Goal: Obtain resource: Download file/media

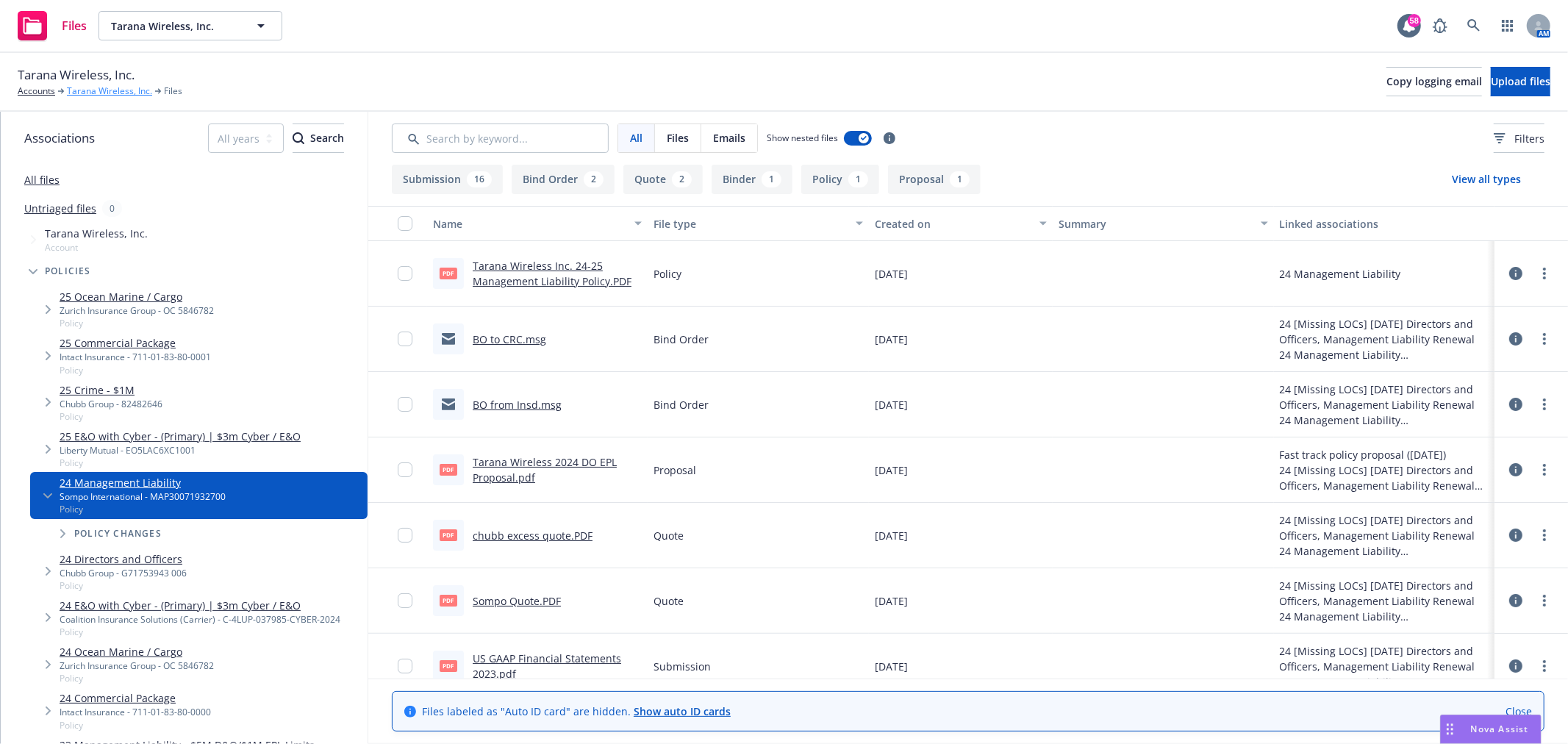
click at [82, 89] on link "Tarana Wireless, Inc." at bounding box center [109, 90] width 85 height 13
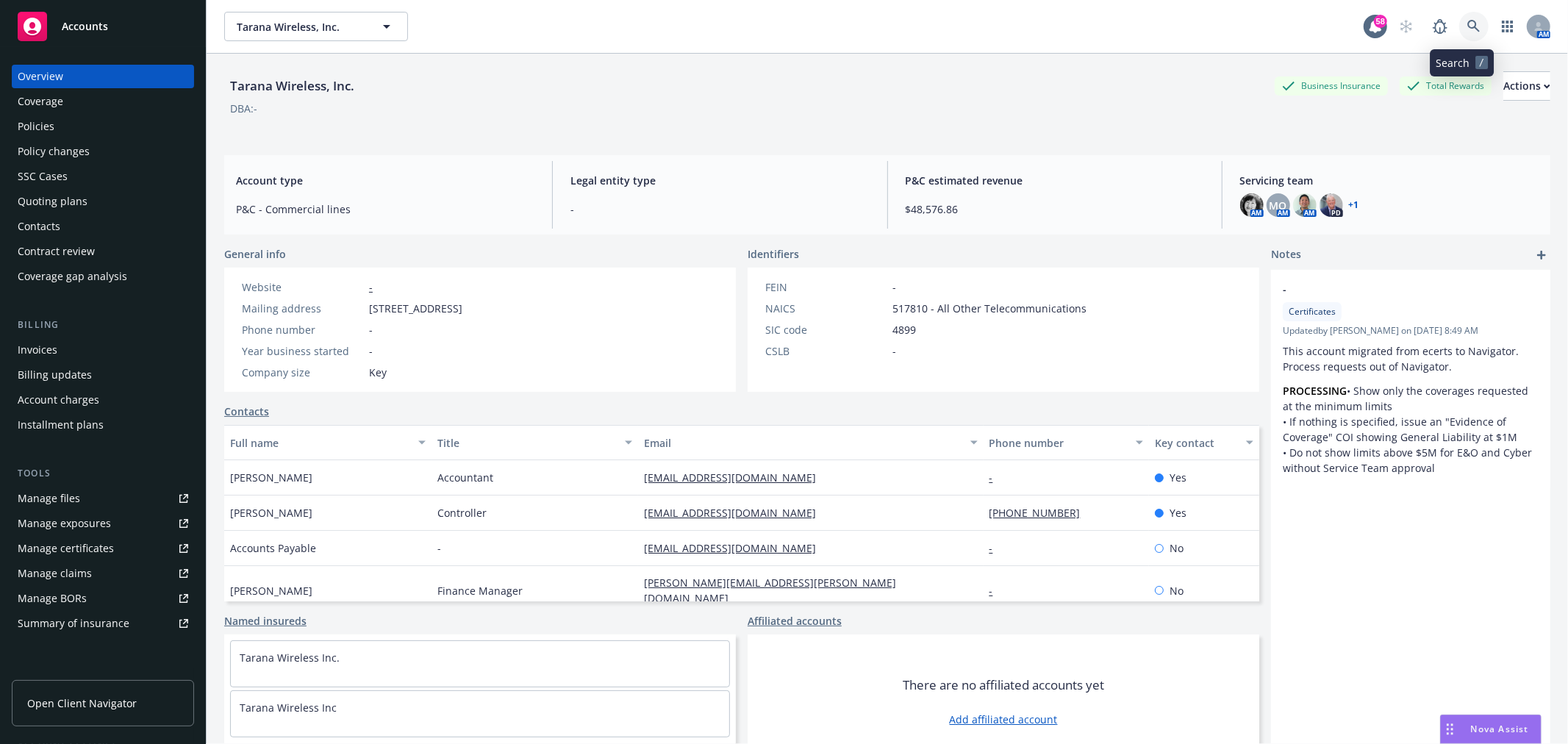
click at [1459, 17] on link at bounding box center [1474, 27] width 30 height 30
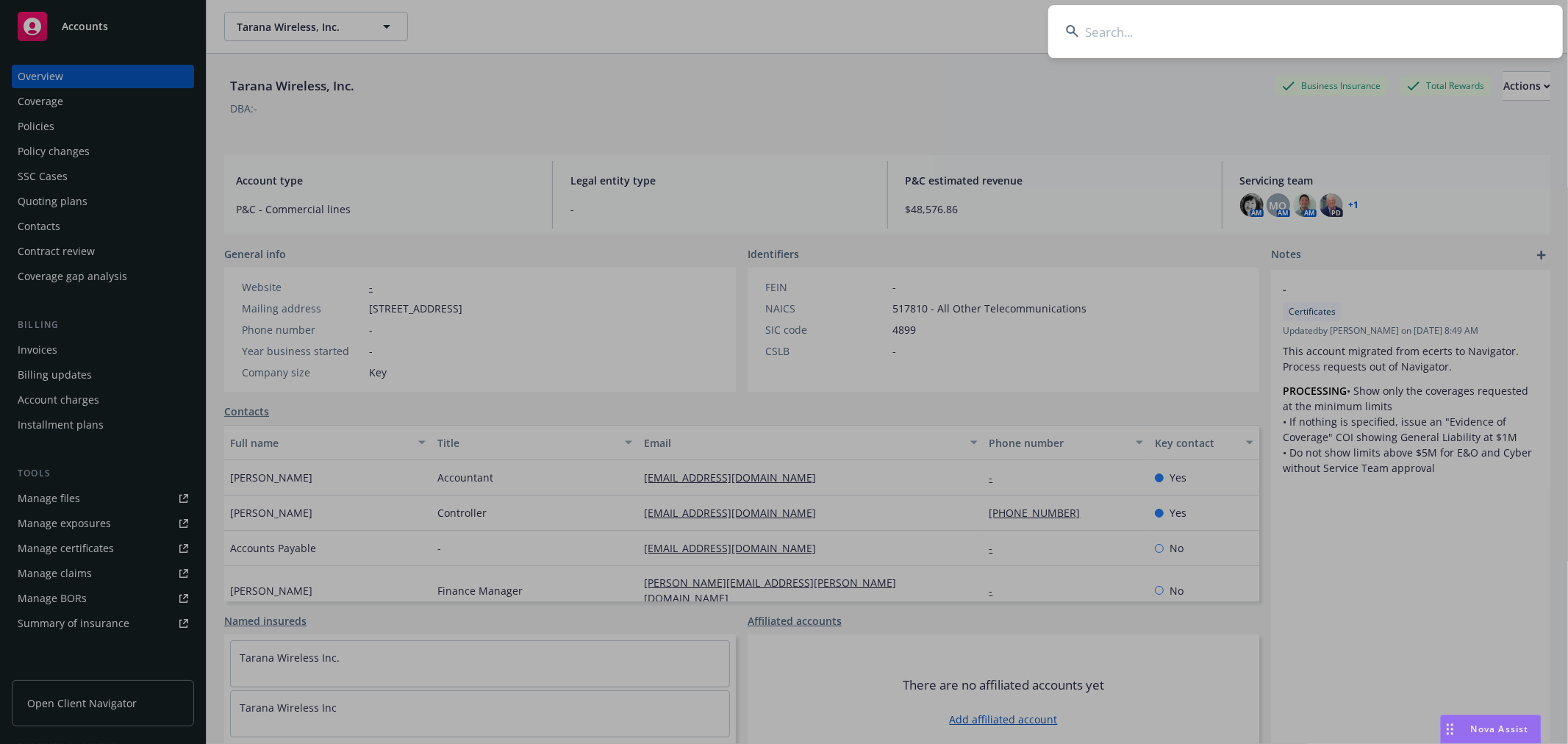
click at [1154, 35] on input at bounding box center [1306, 31] width 514 height 53
type input "arine"
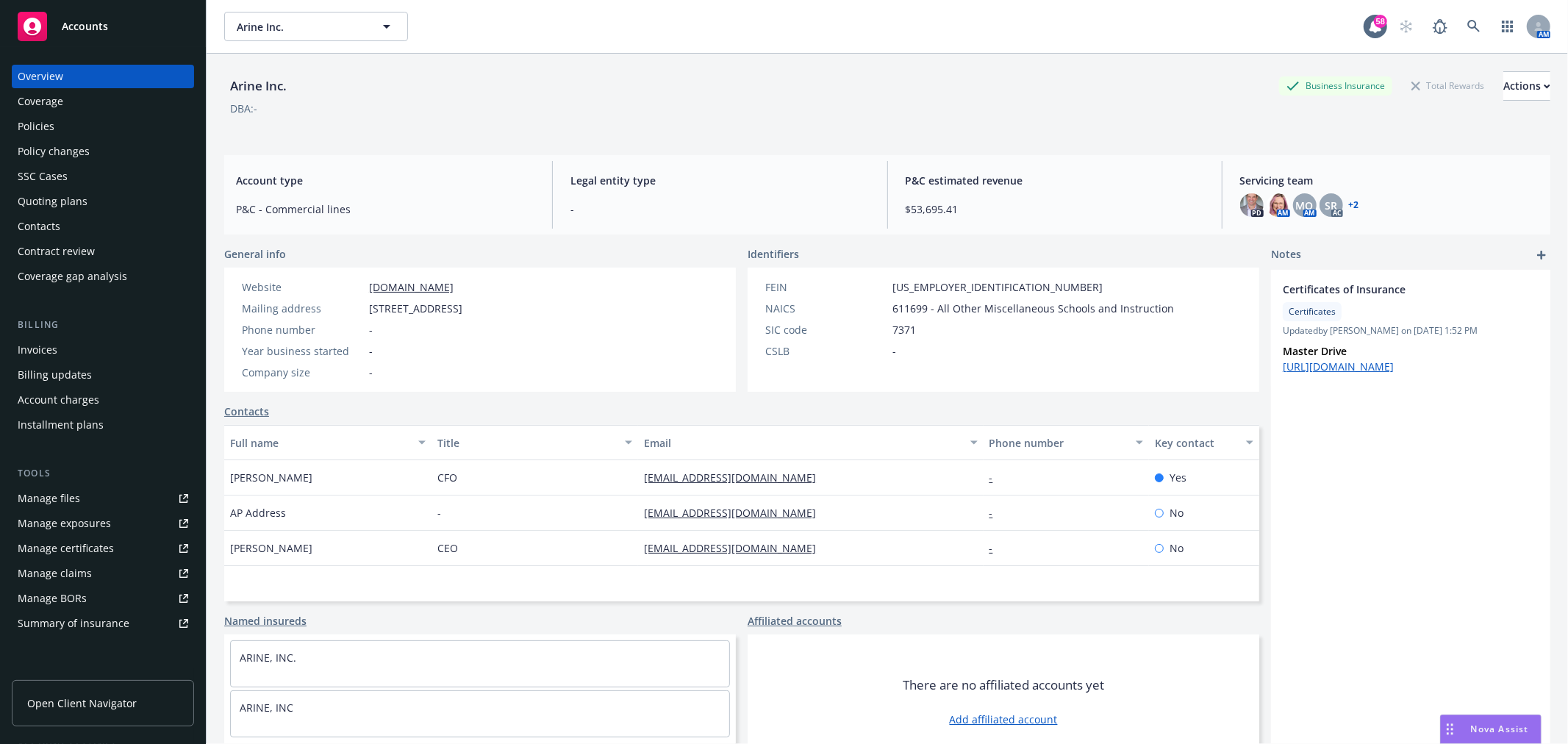
click at [1349, 206] on link "+ 2" at bounding box center [1354, 205] width 10 height 9
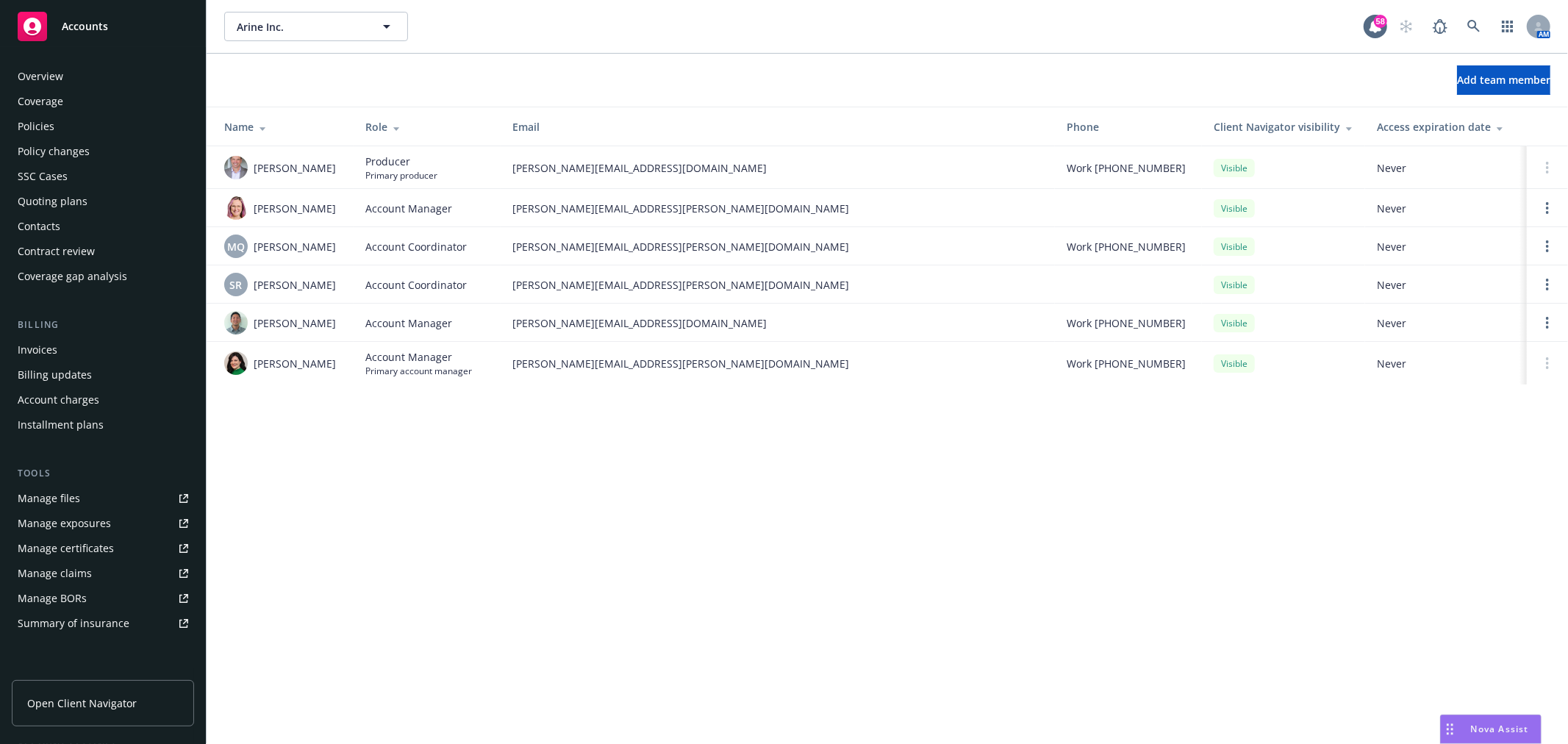
click at [75, 147] on div "Policy changes" at bounding box center [53, 151] width 72 height 23
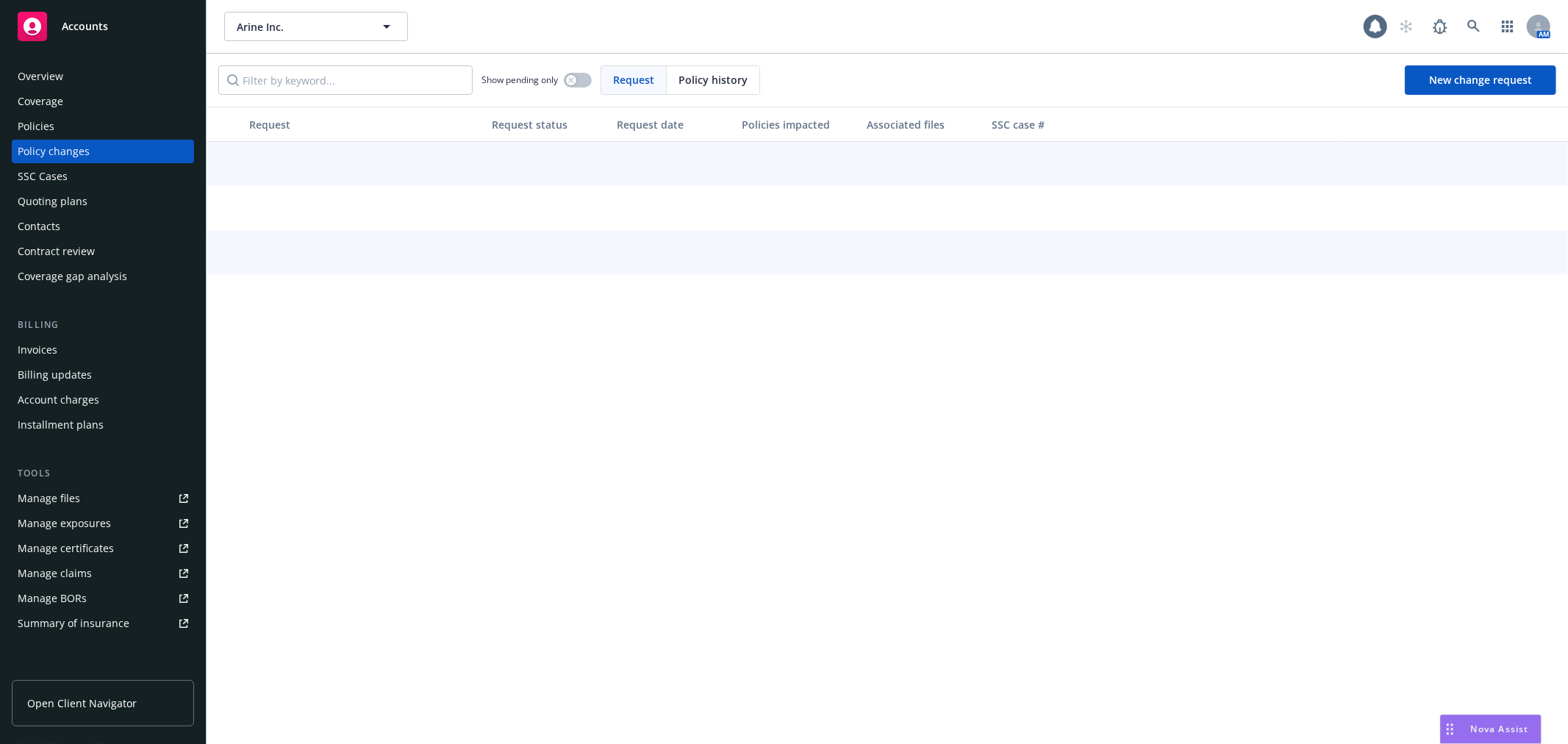
click at [63, 208] on div "Quoting plans" at bounding box center [52, 201] width 69 height 23
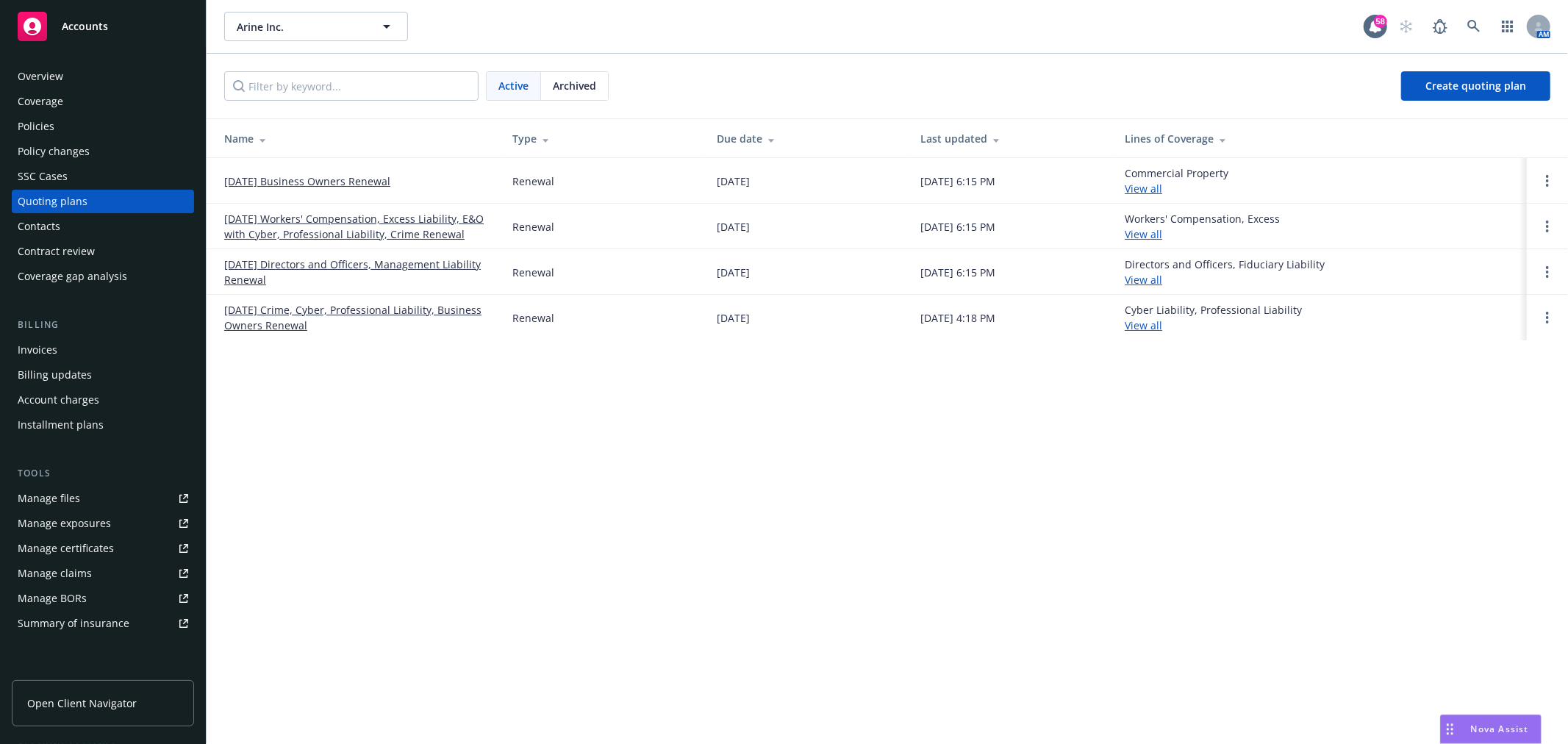
click at [298, 262] on link "[DATE] Directors and Officers, Management Liability Renewal" at bounding box center [356, 272] width 265 height 31
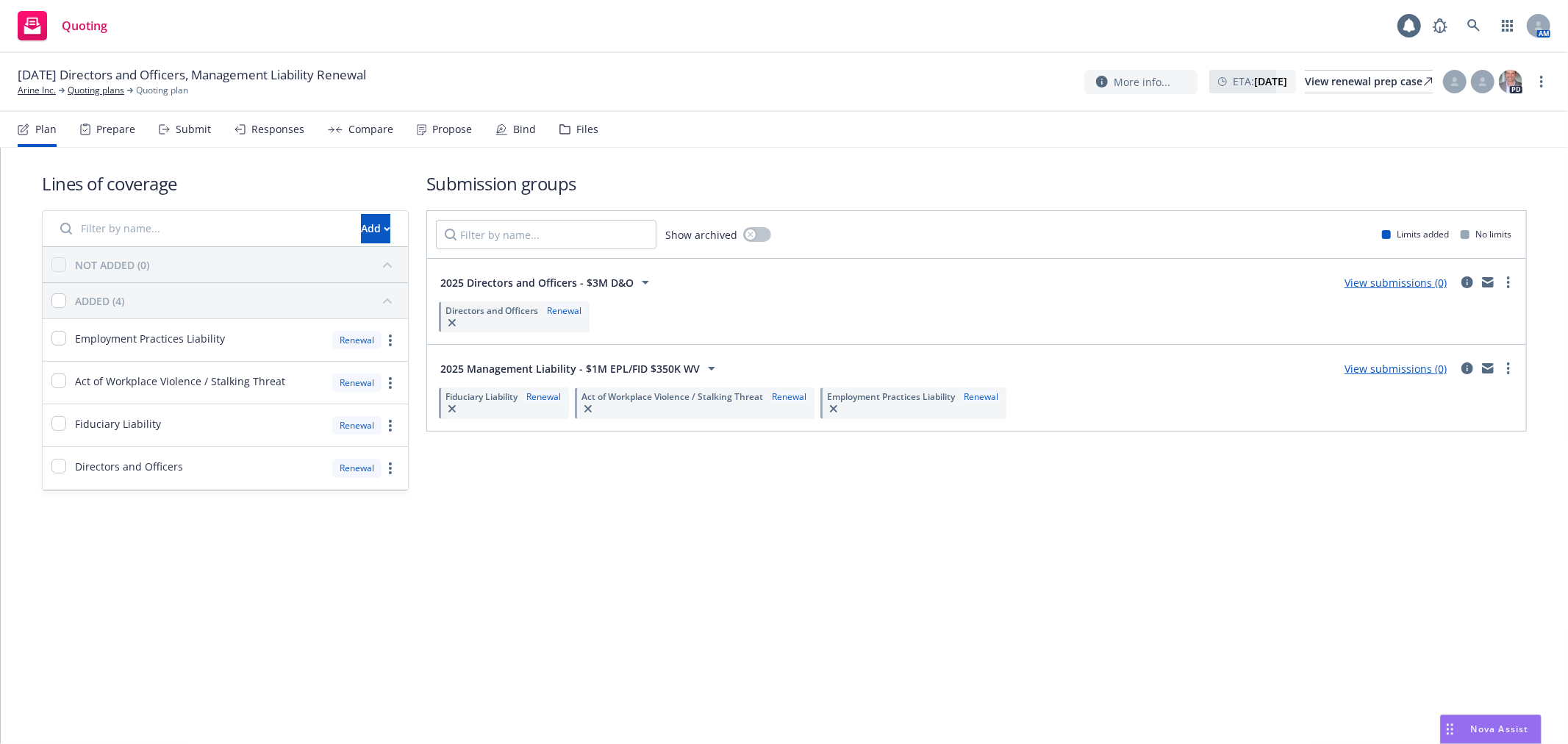
click at [581, 130] on div "Files" at bounding box center [586, 130] width 22 height 12
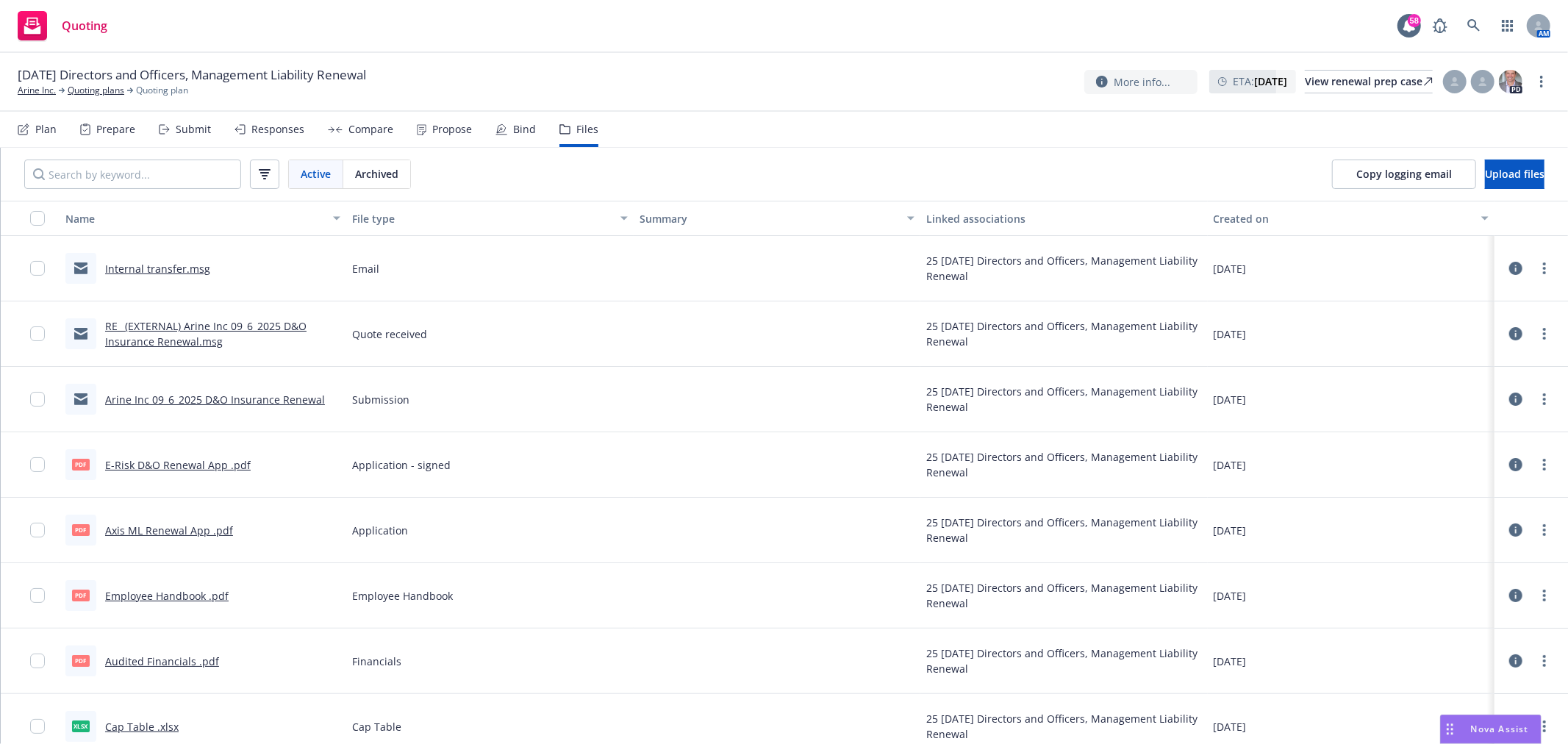
click at [166, 463] on link "E-Risk D&O Renewal App .pdf" at bounding box center [178, 465] width 146 height 14
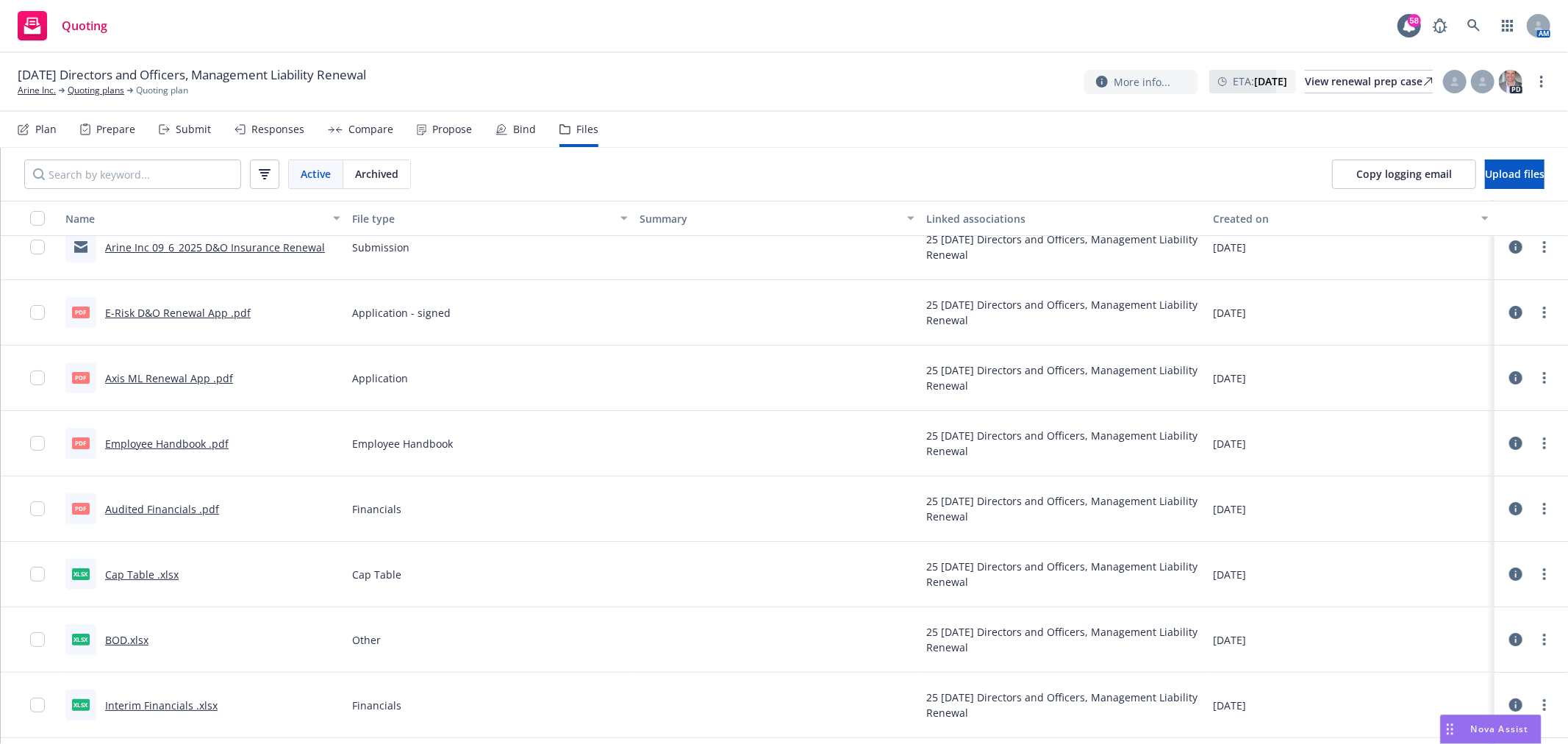
scroll to position [163, 0]
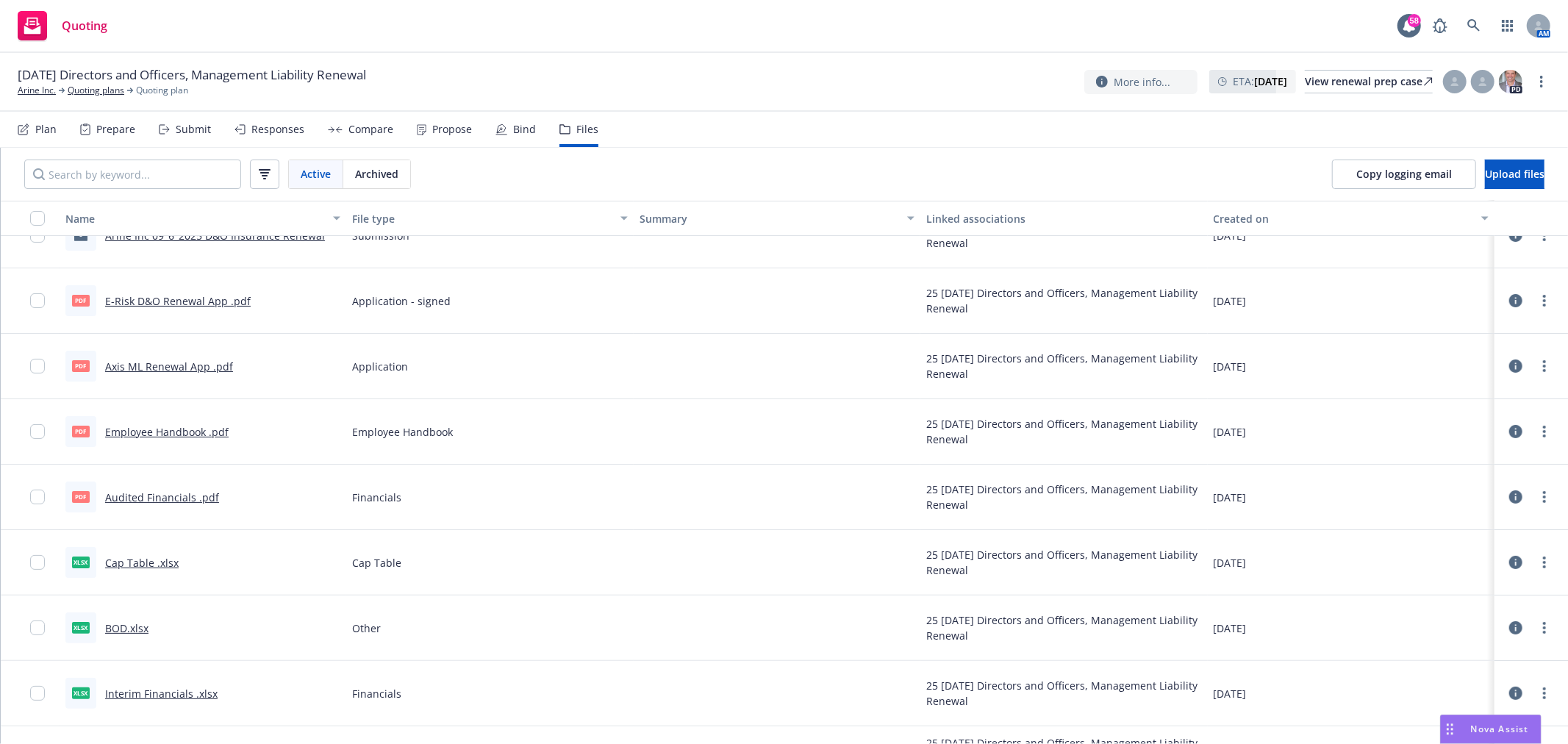
click at [215, 362] on link "Axis ML Renewal App .pdf" at bounding box center [169, 367] width 128 height 14
click at [576, 127] on div "Files" at bounding box center [586, 130] width 22 height 12
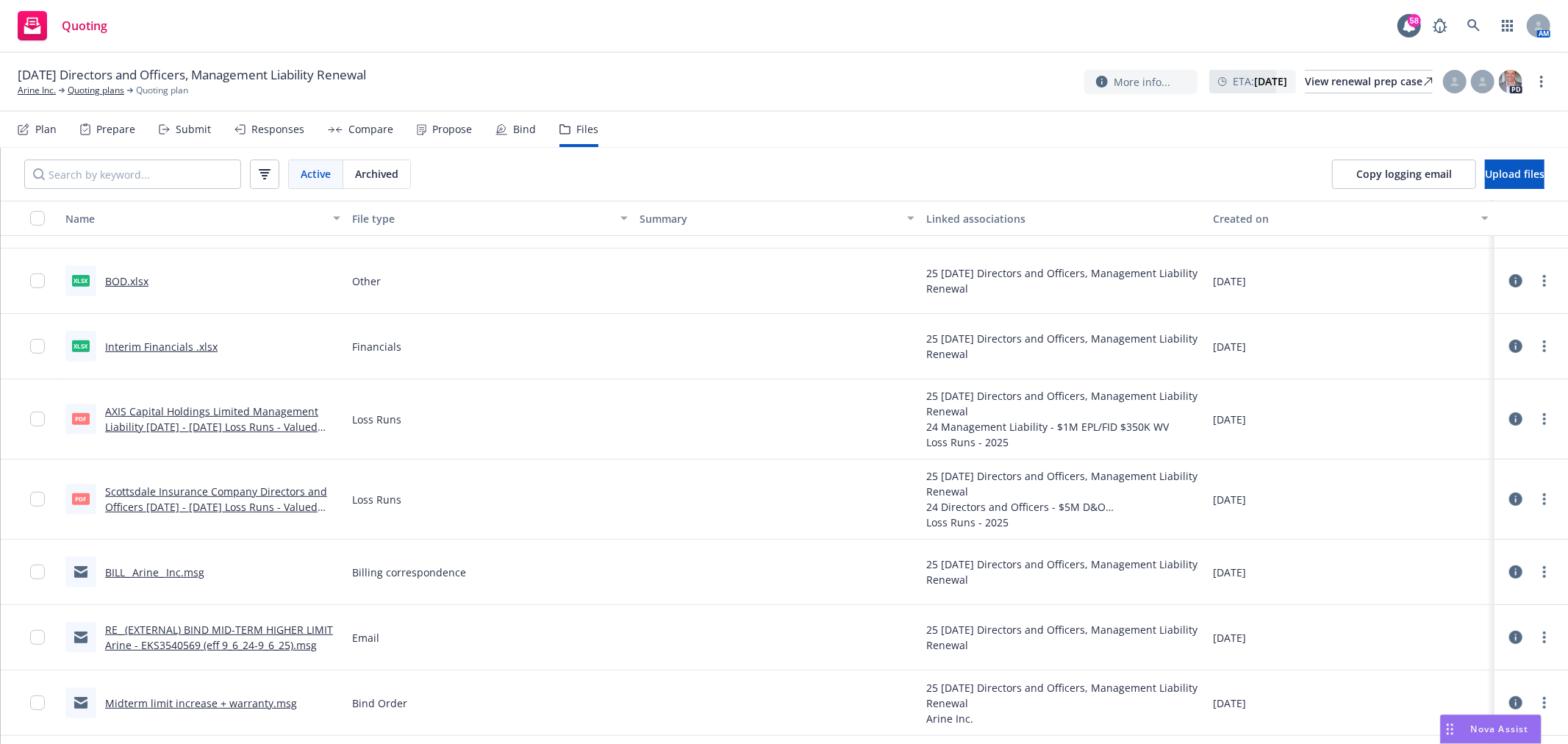
scroll to position [363, 0]
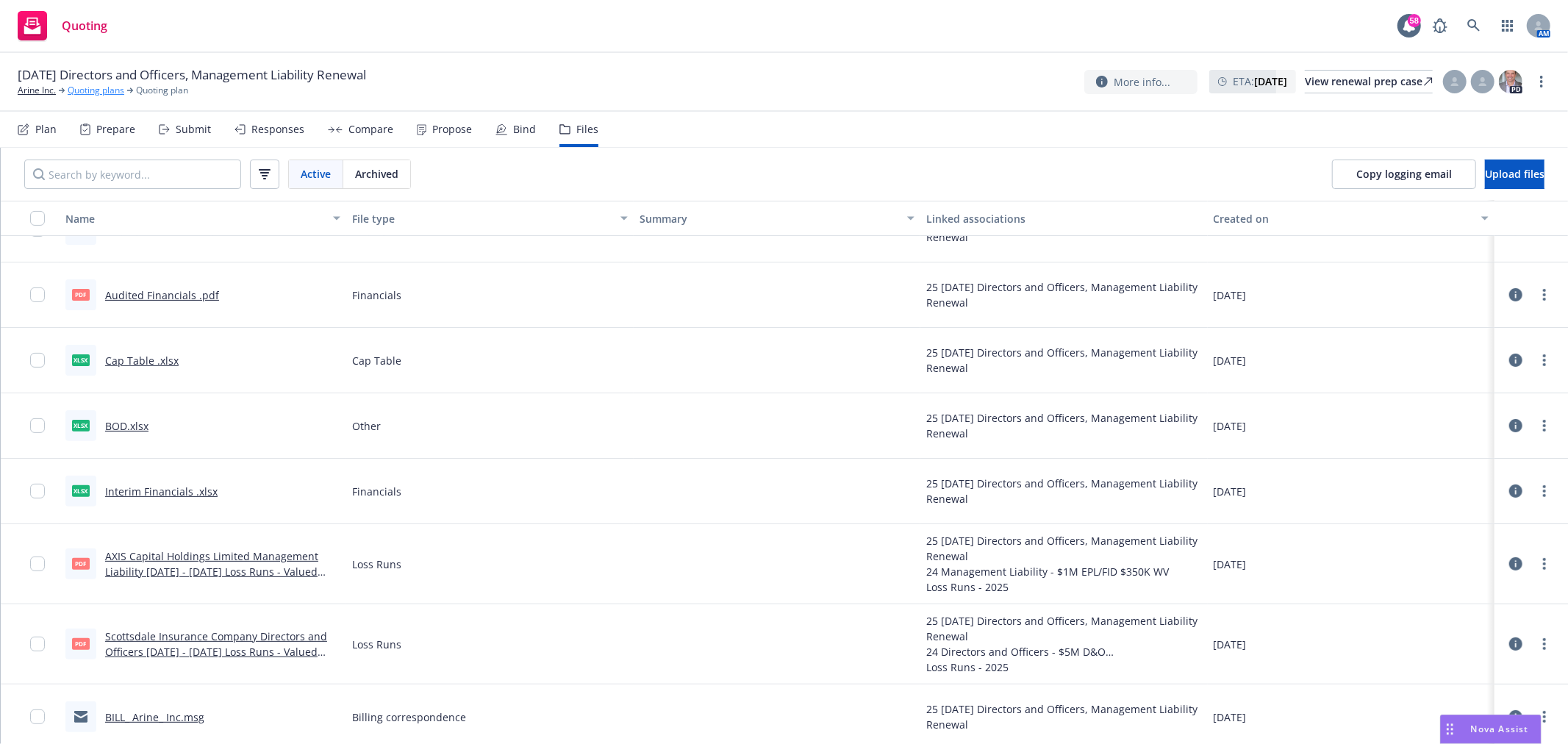
click at [100, 90] on link "Quoting plans" at bounding box center [96, 90] width 56 height 13
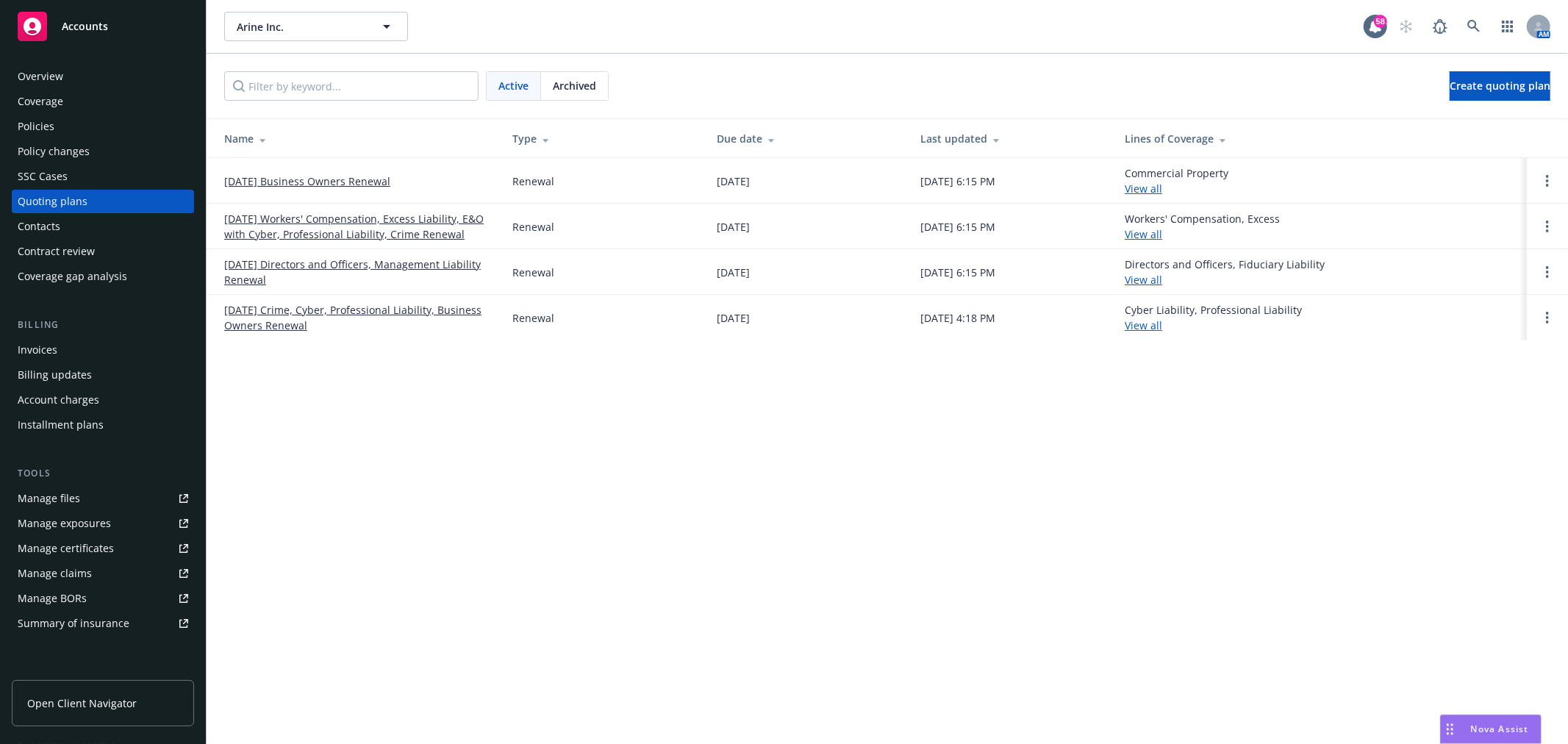
click at [601, 86] on div "Archived" at bounding box center [574, 86] width 67 height 28
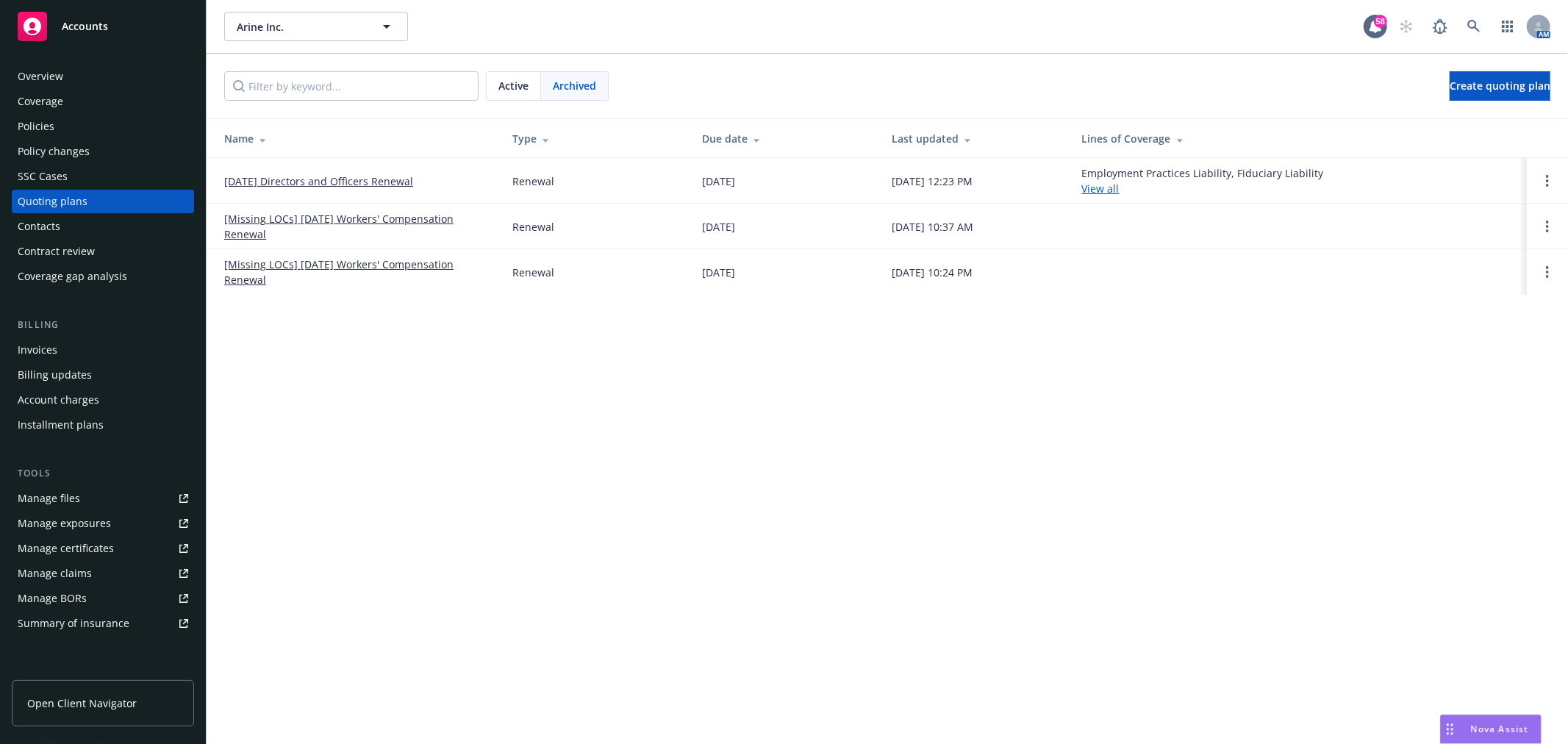
click at [370, 176] on link "[DATE] Directors and Officers Renewal" at bounding box center [318, 182] width 189 height 16
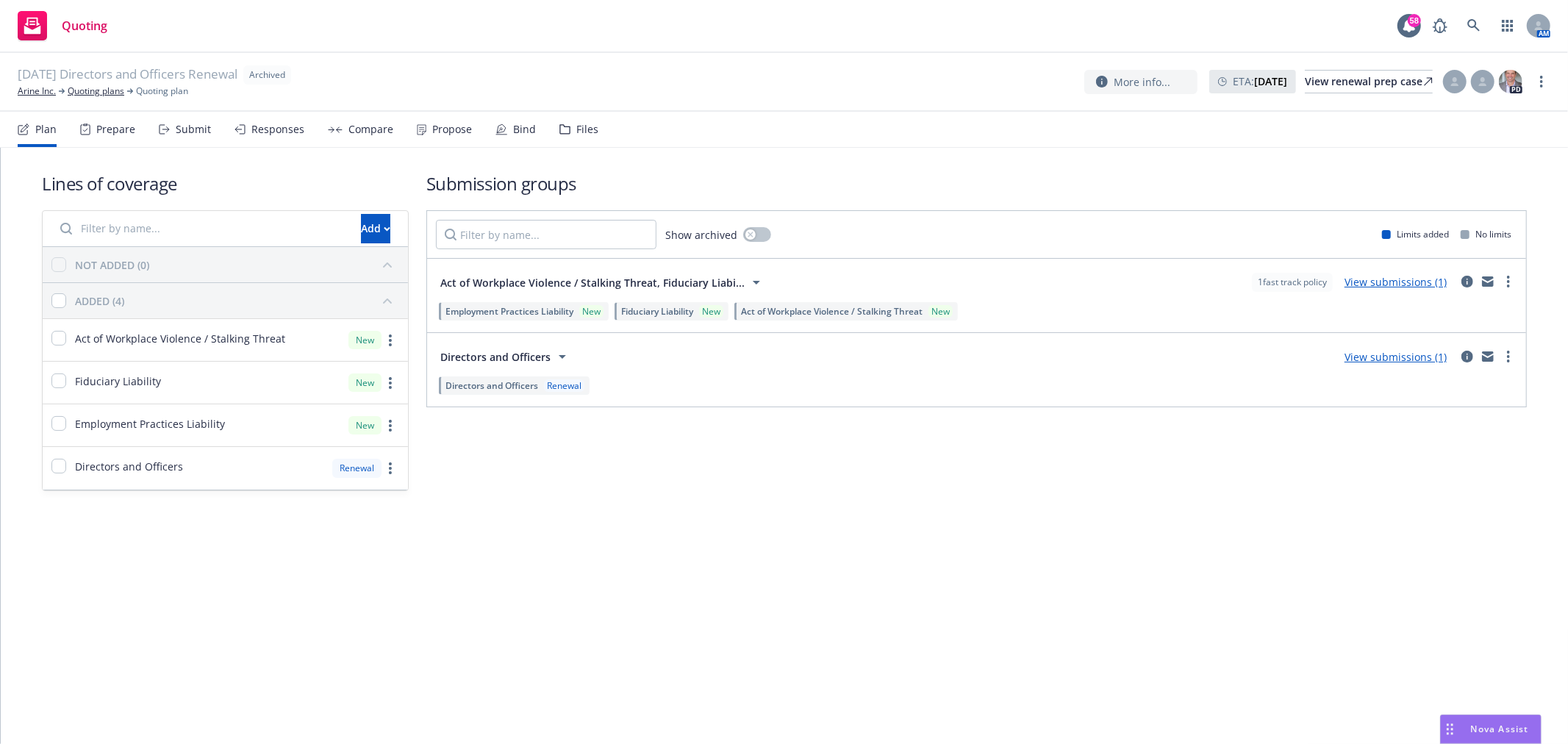
click at [589, 133] on div "Files" at bounding box center [586, 130] width 22 height 12
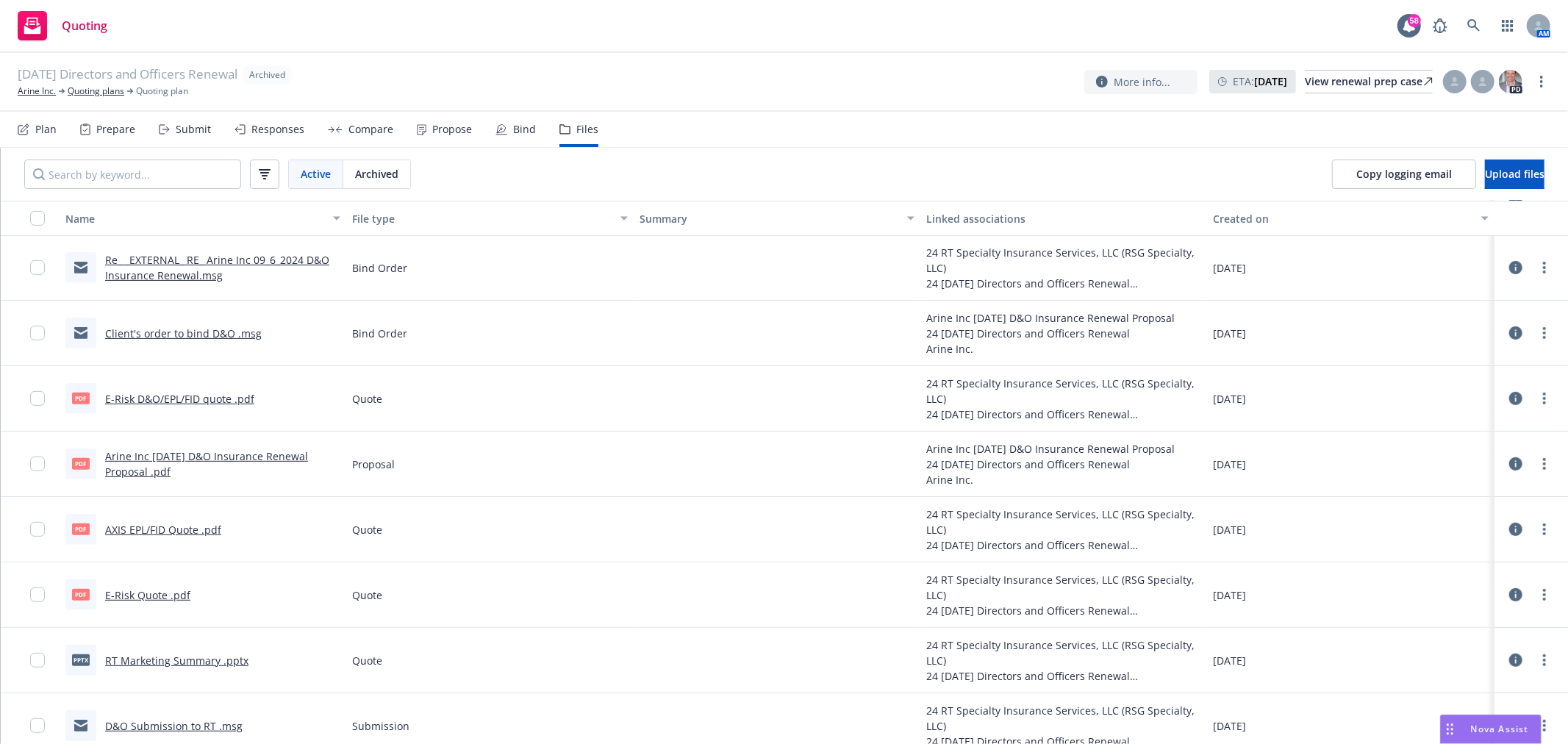
scroll to position [534, 0]
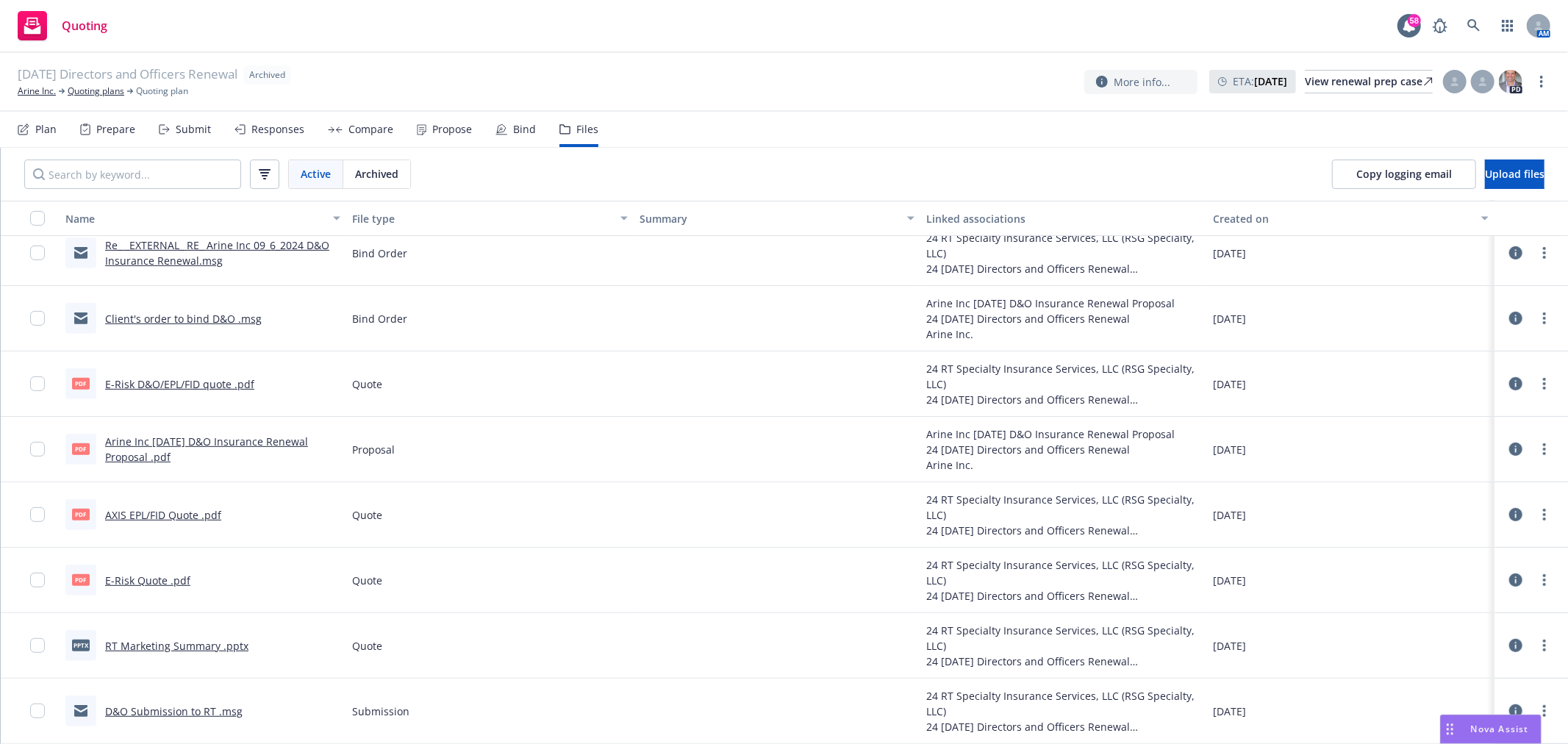
click at [200, 709] on link "D&O Submission to RT .msg" at bounding box center [174, 712] width 137 height 14
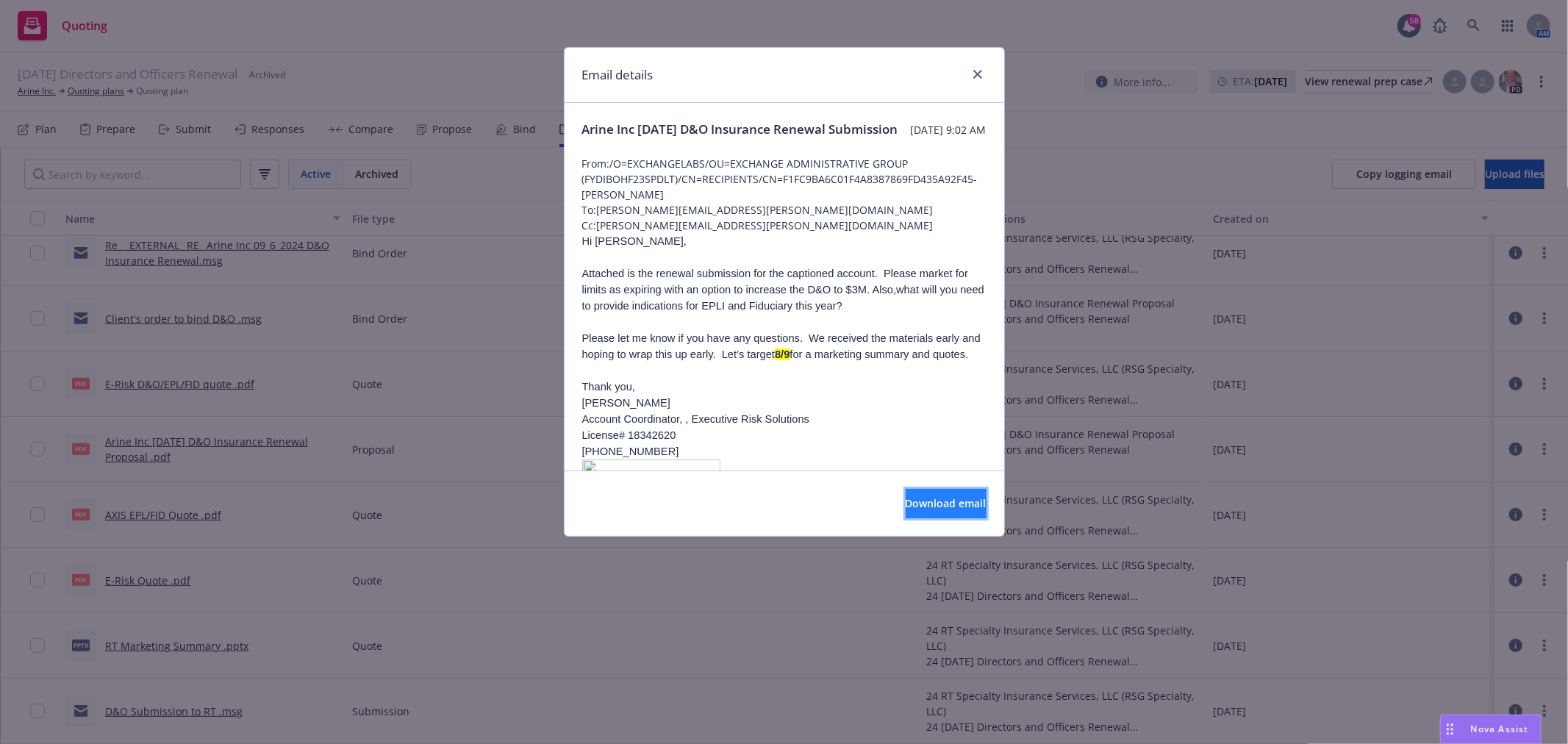
click at [905, 504] on span "Download email" at bounding box center [945, 503] width 81 height 14
drag, startPoint x: 981, startPoint y: 74, endPoint x: 528, endPoint y: 296, distance: 504.5
click at [980, 75] on icon "close" at bounding box center [977, 74] width 9 height 9
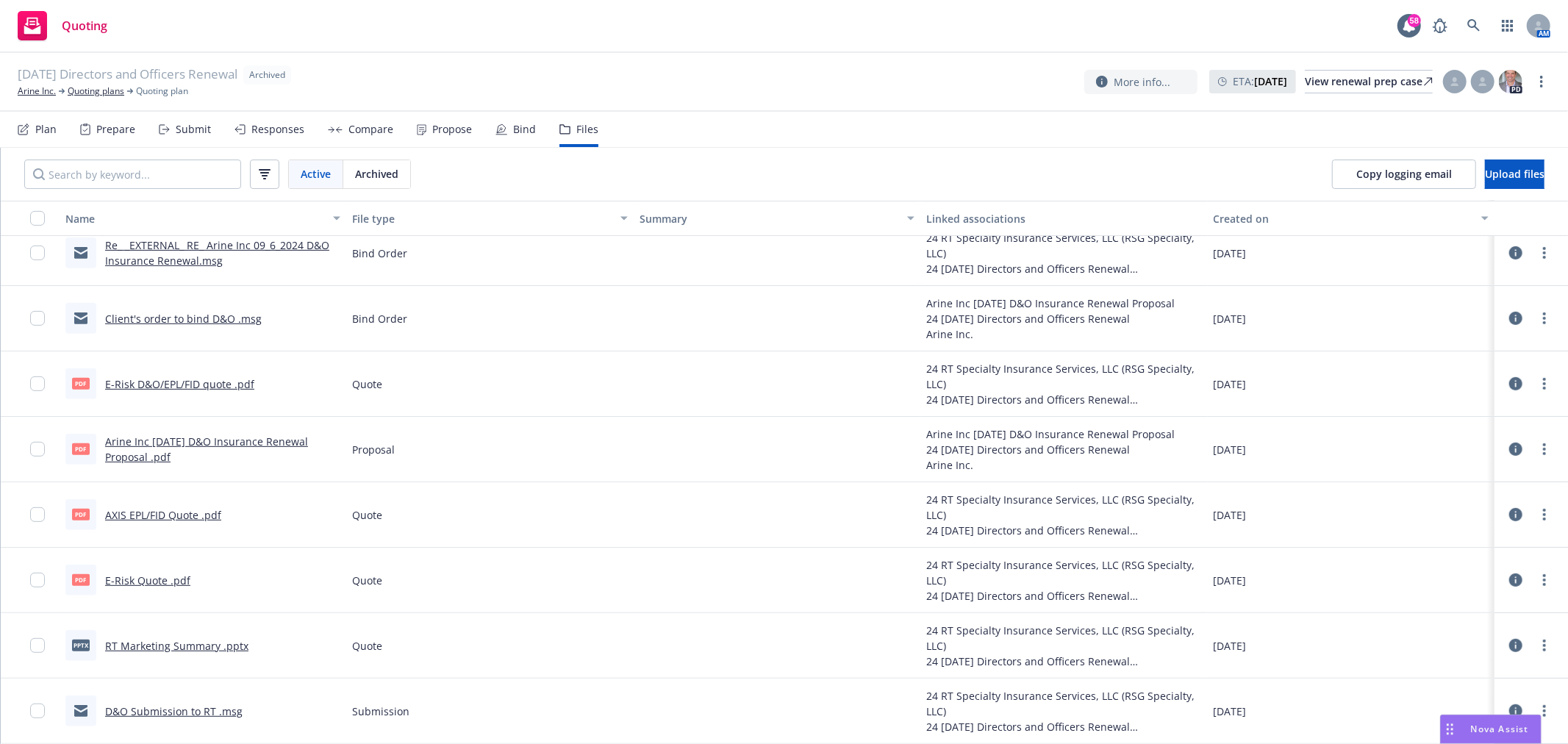
click at [215, 445] on link "Arine Inc 09/6/2024 D&O Insurance Renewal Proposal .pdf" at bounding box center [207, 449] width 203 height 30
click at [151, 648] on link "RT Marketing Summary .pptx" at bounding box center [176, 646] width 143 height 14
click at [184, 711] on link "D&O Submission to RT .msg" at bounding box center [174, 712] width 137 height 14
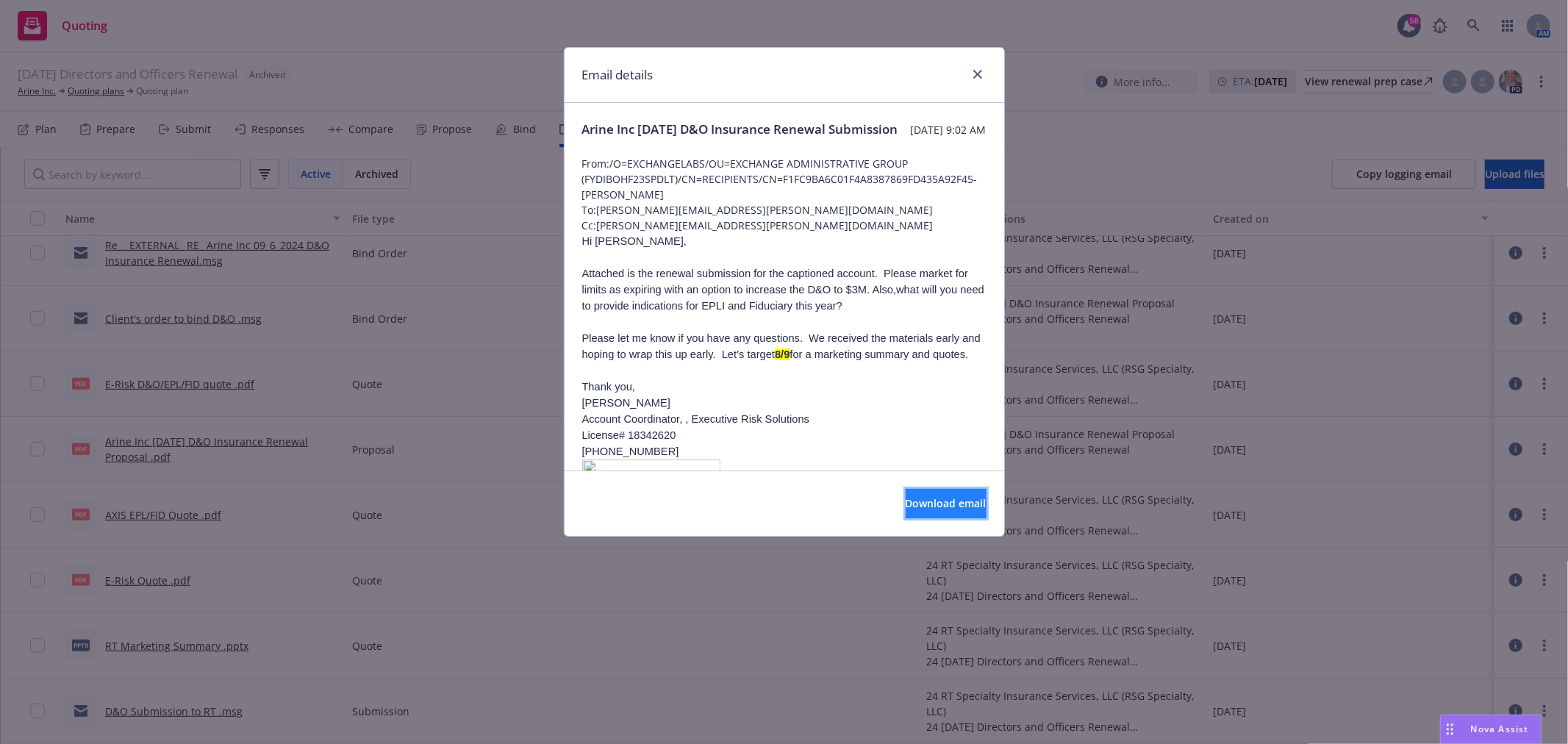
click at [905, 512] on button "Download email" at bounding box center [945, 504] width 81 height 30
drag, startPoint x: 980, startPoint y: 70, endPoint x: 934, endPoint y: 112, distance: 62.3
click at [980, 70] on icon "close" at bounding box center [977, 74] width 9 height 9
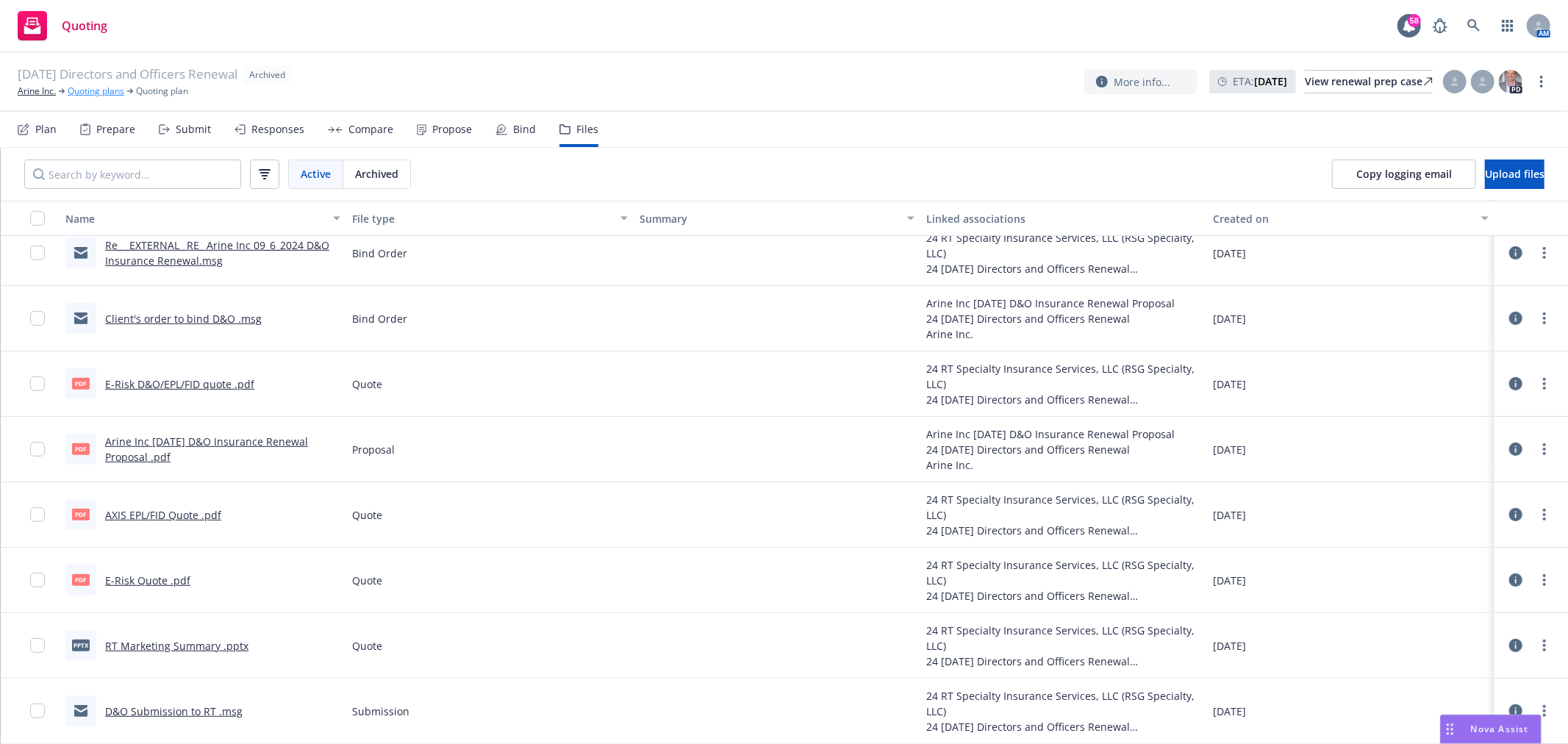
click at [89, 89] on link "Quoting plans" at bounding box center [96, 90] width 56 height 13
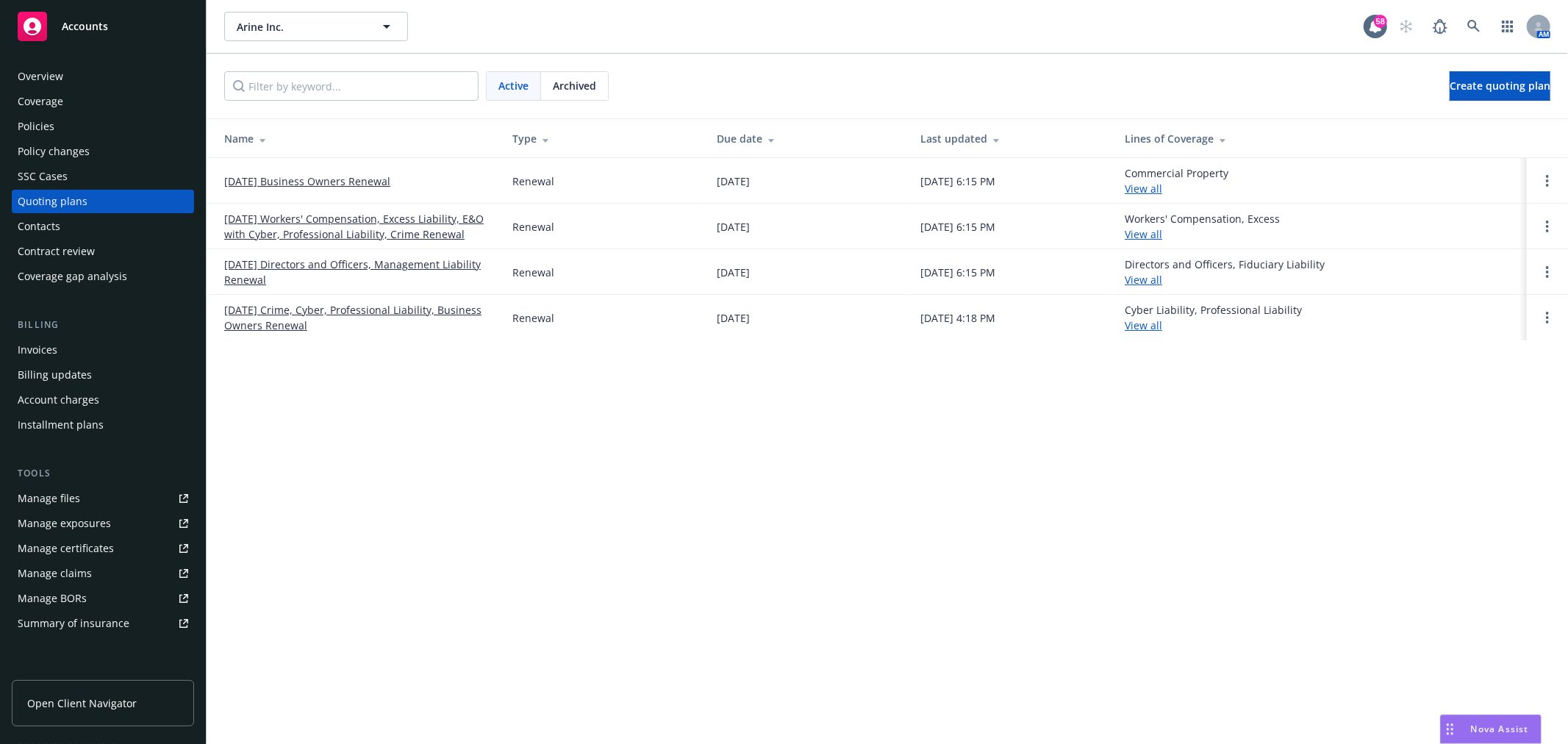
click at [334, 268] on link "09/06/25 Directors and Officers, Management Liability Renewal" at bounding box center [356, 272] width 265 height 31
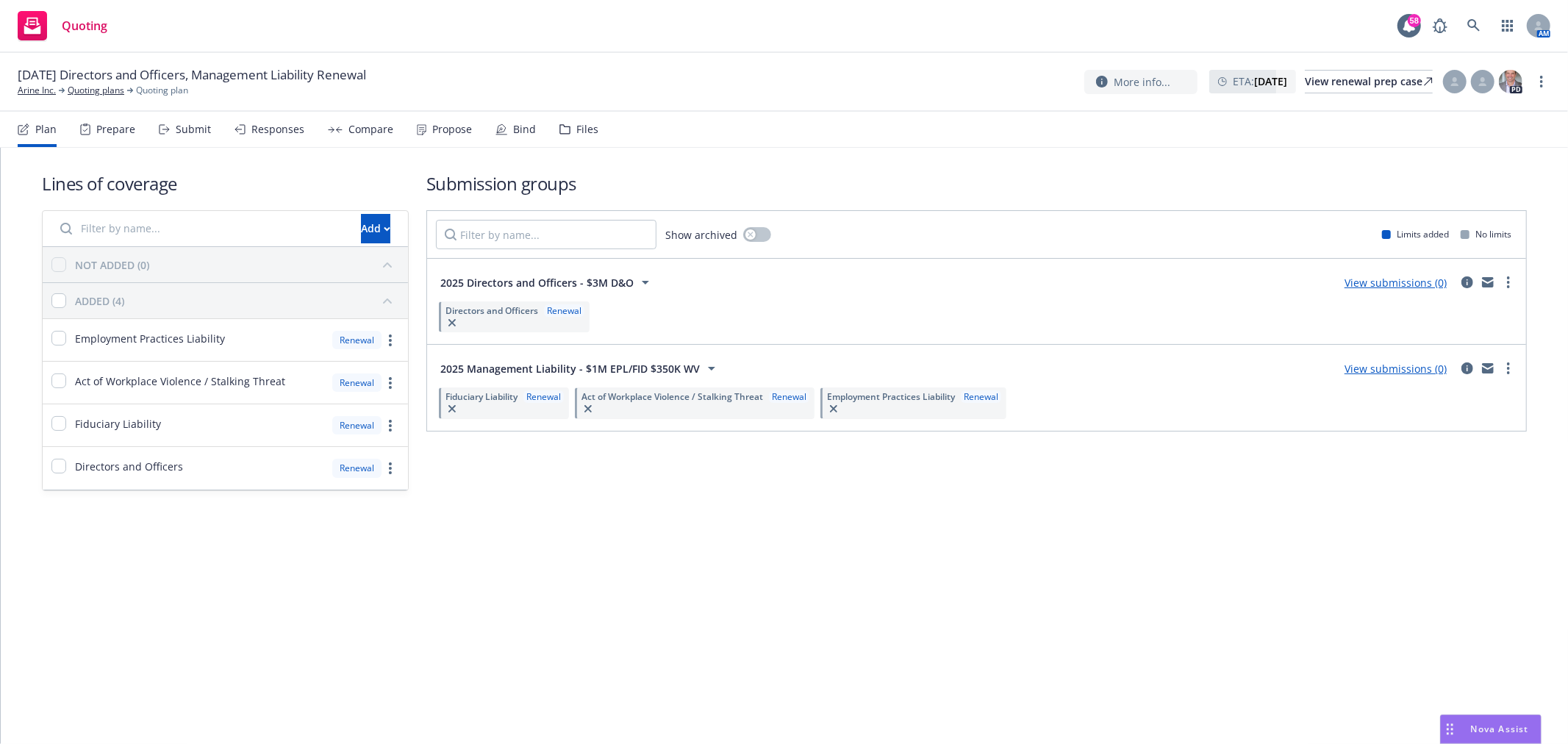
click at [559, 143] on div "Files" at bounding box center [579, 130] width 39 height 36
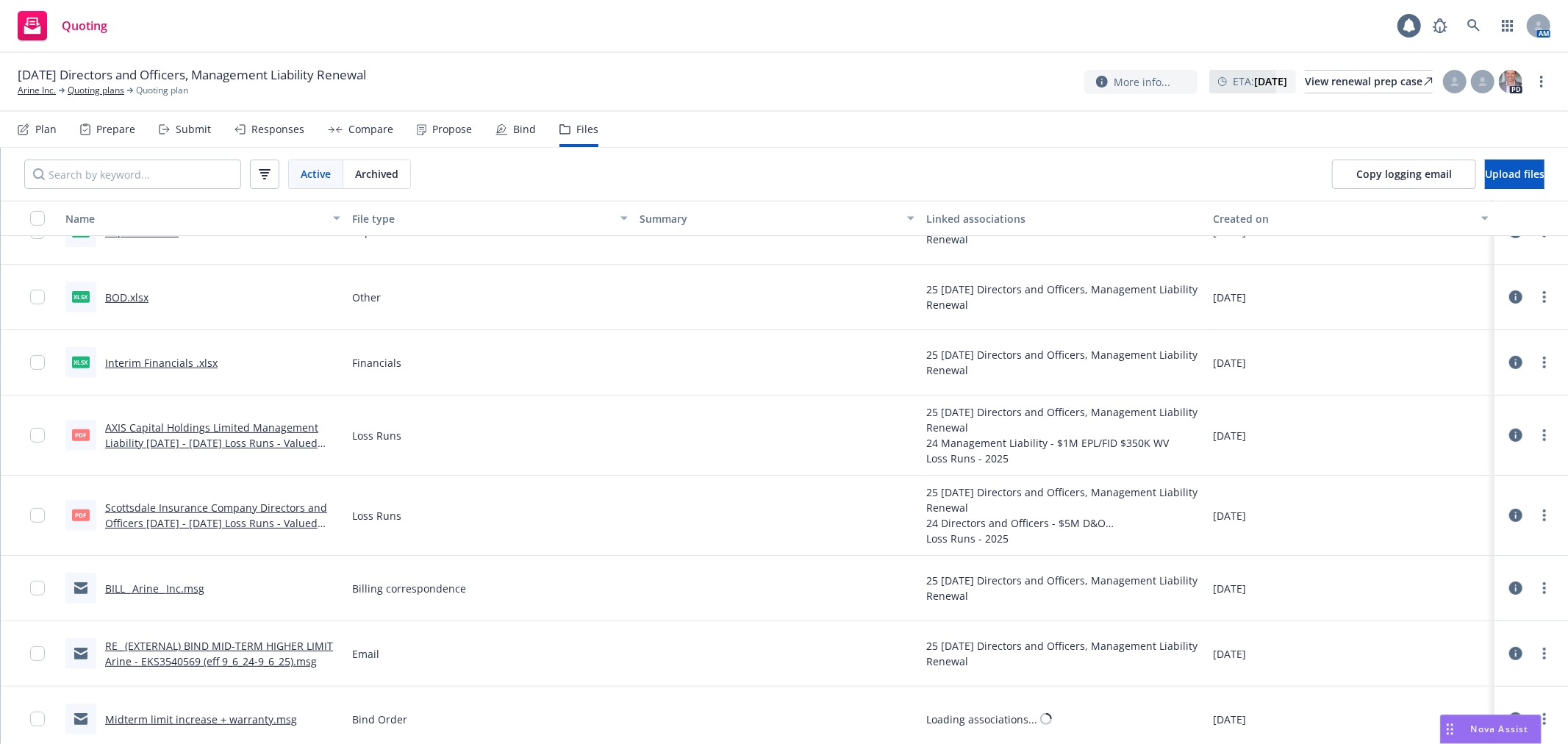
scroll to position [563, 0]
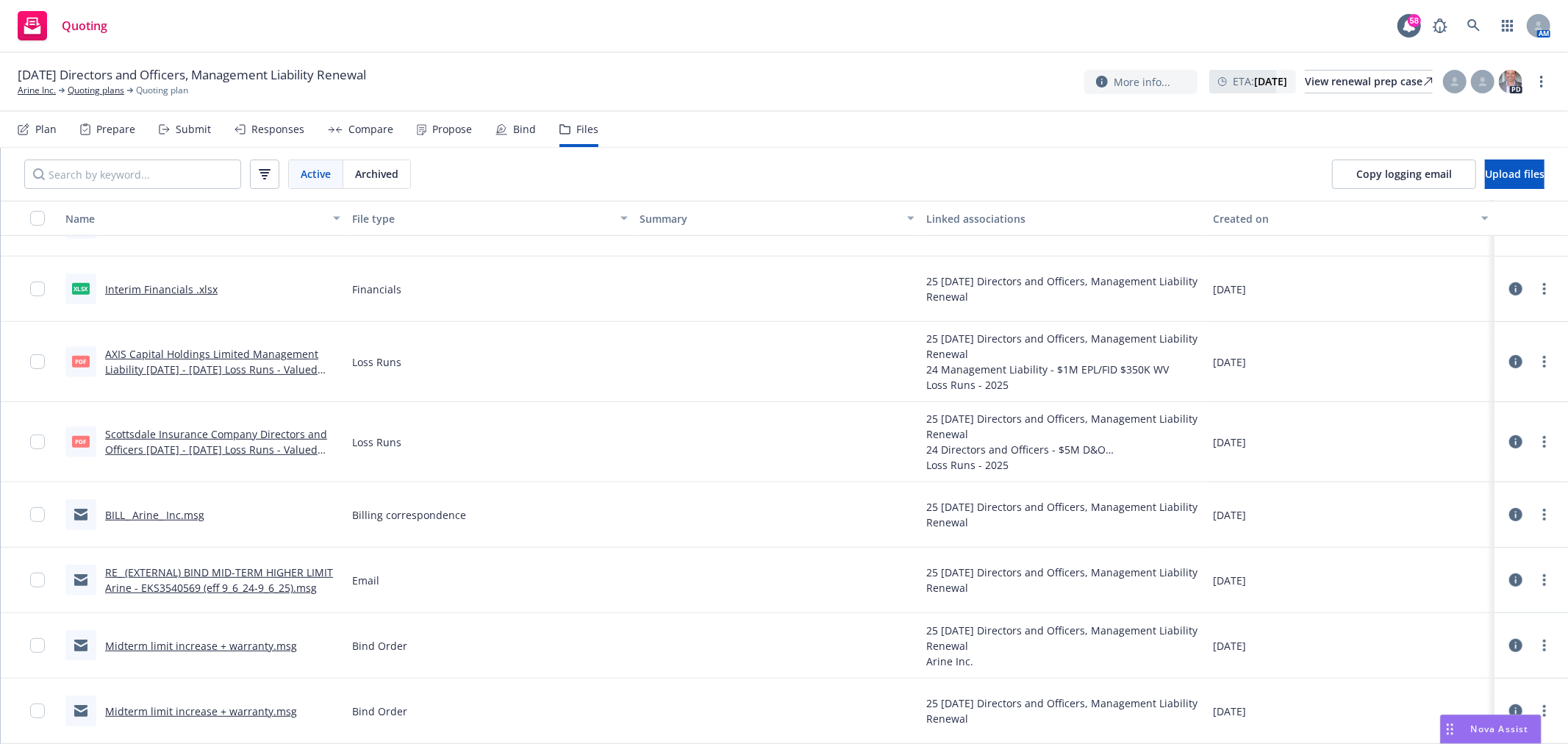
click at [208, 596] on div "RE_ (EXTERNAL) BIND MID-TERM HIGHER LIMIT Arine - EKS3540569 (eff 9_6_24-9_6_25…" at bounding box center [203, 580] width 287 height 65
click at [210, 590] on link "RE_ (EXTERNAL) BIND MID-TERM HIGHER LIMIT Arine - EKS3540569 (eff 9_6_24-9_6_25…" at bounding box center [219, 581] width 228 height 30
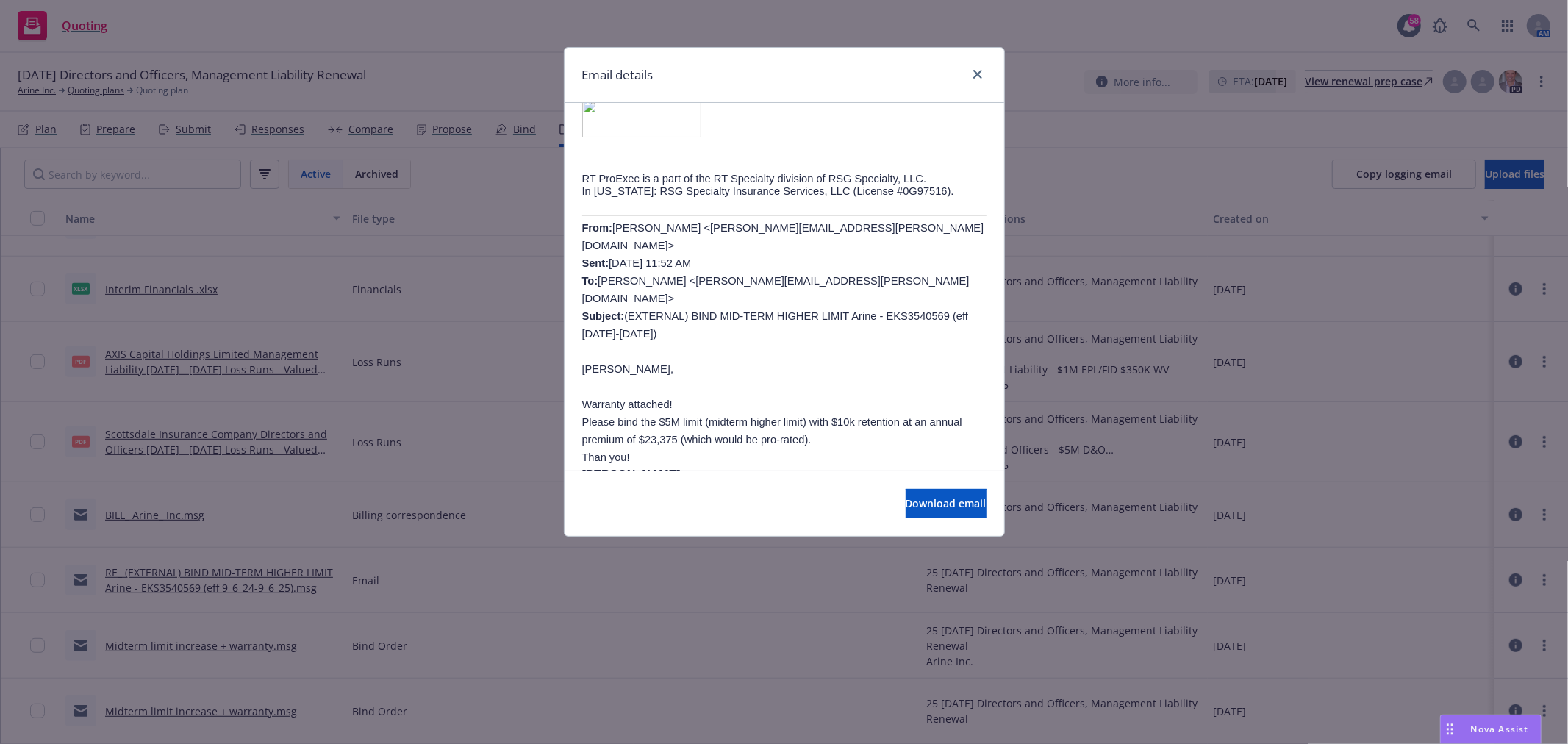
scroll to position [735, 0]
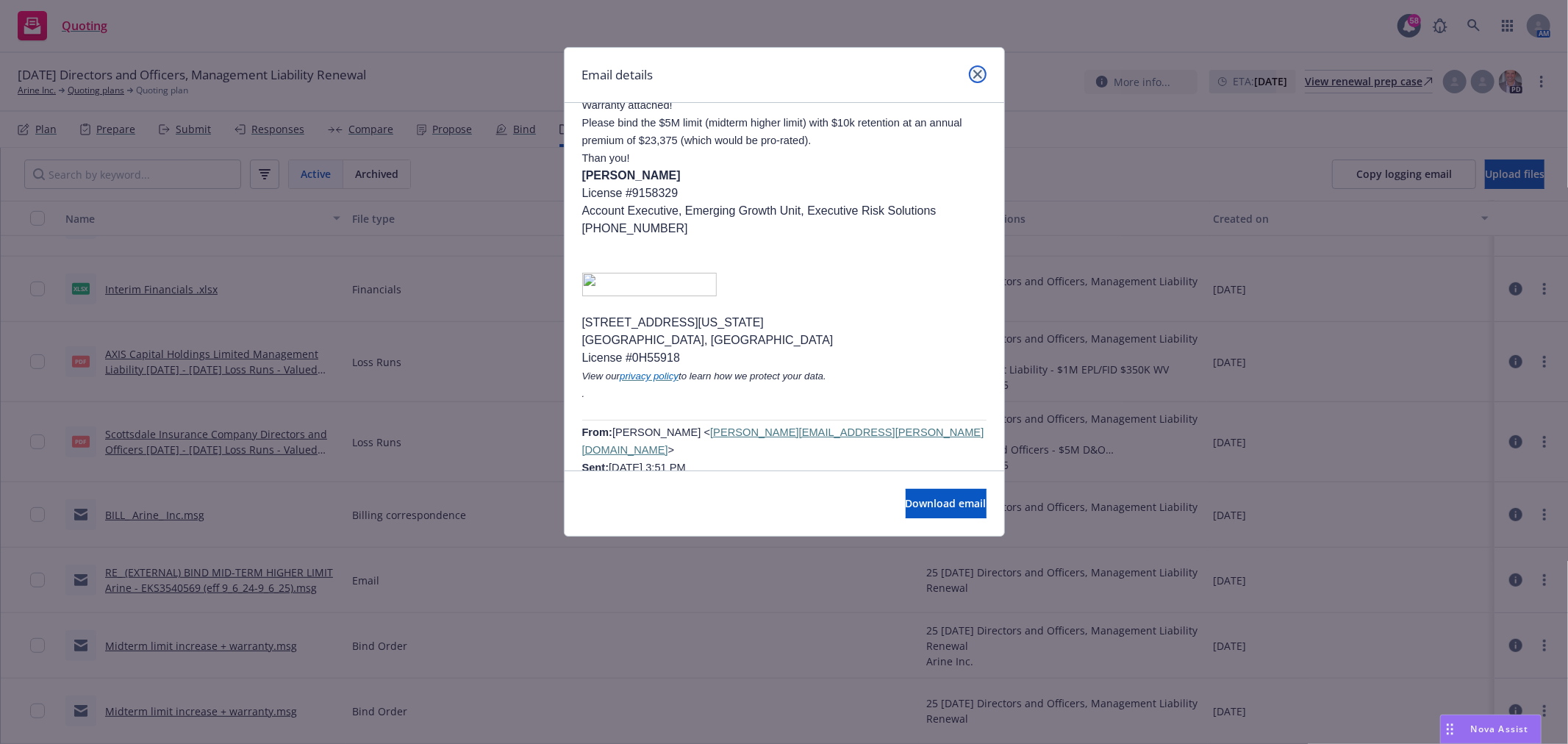
click at [977, 83] on link "close" at bounding box center [977, 74] width 17 height 17
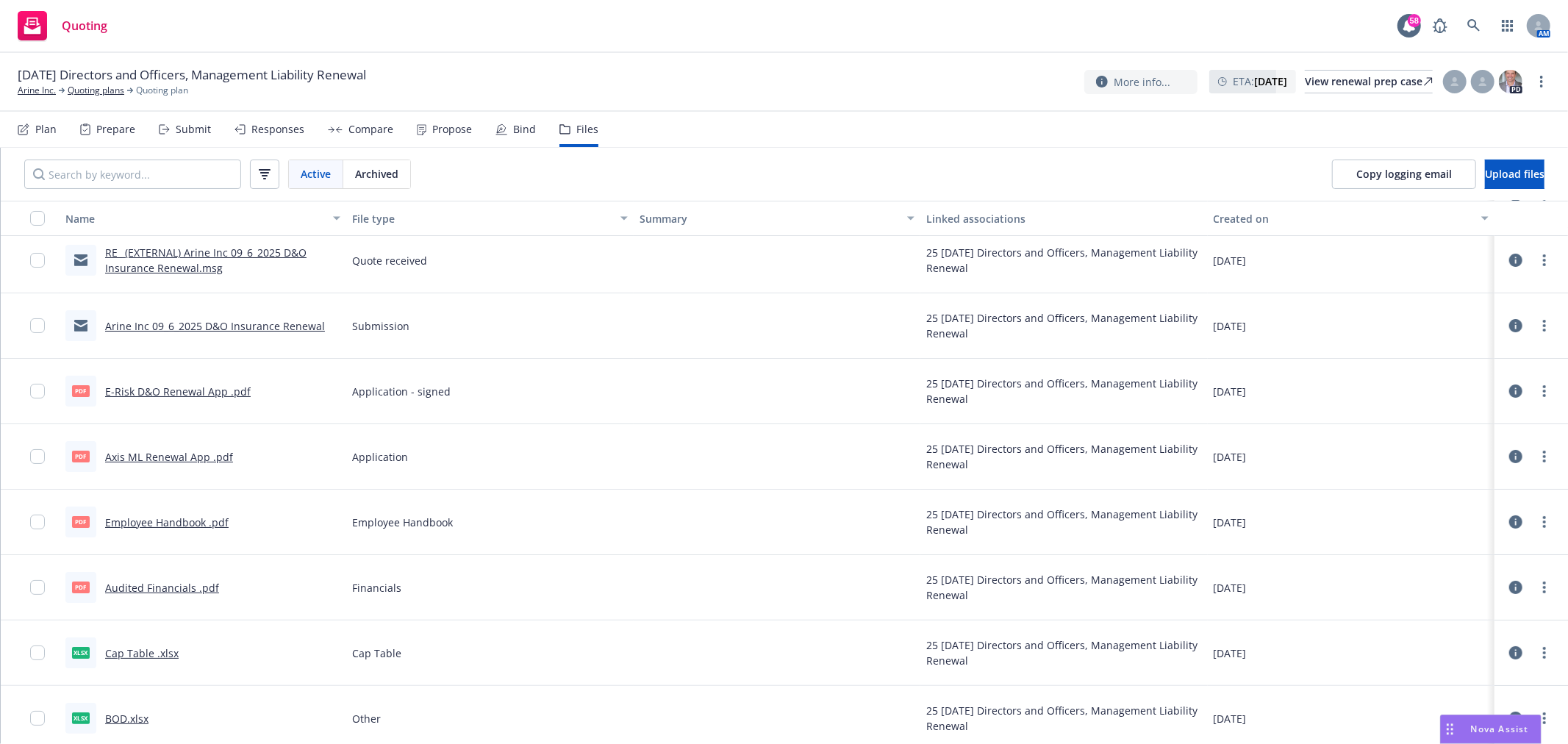
scroll to position [0, 0]
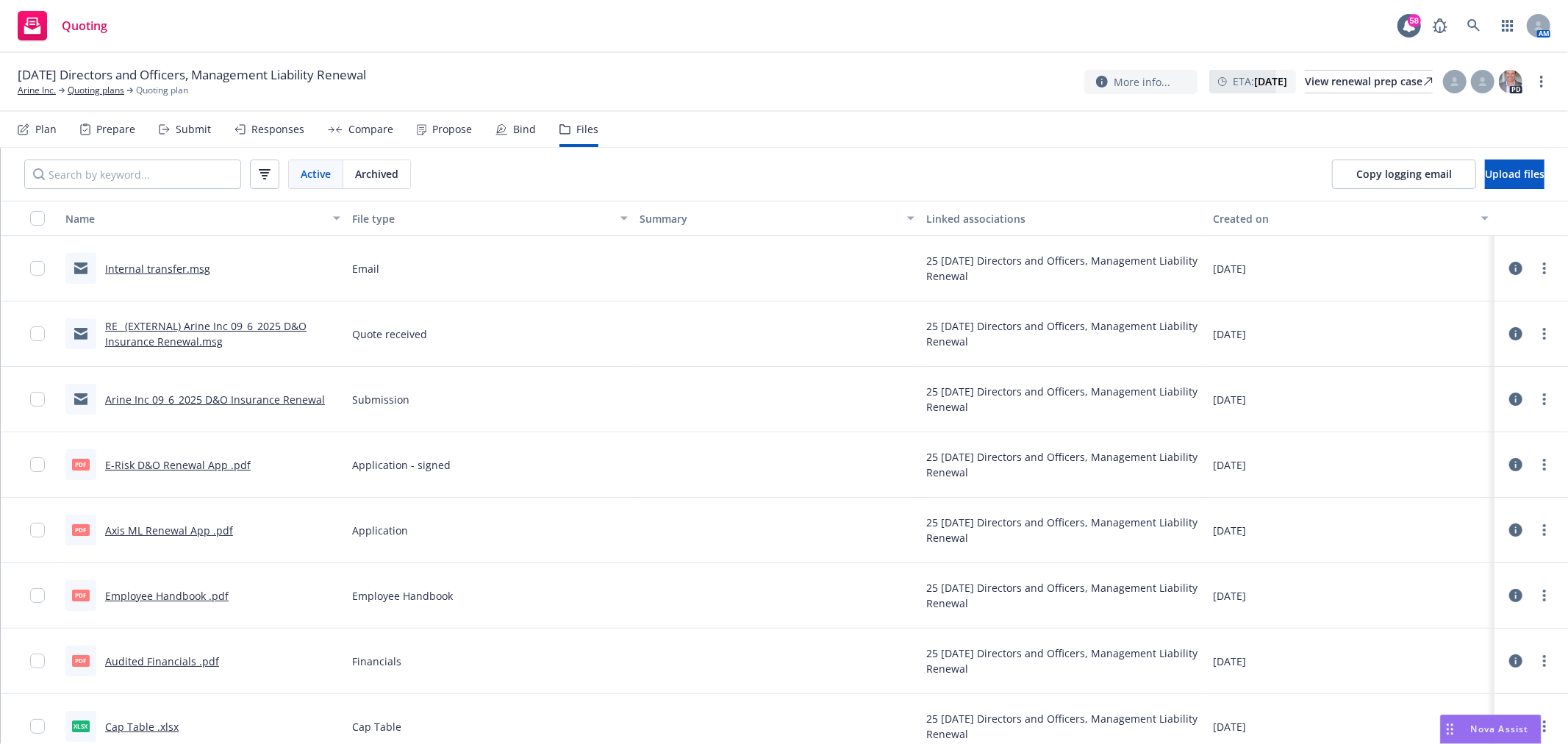
click at [201, 523] on link "Axis ML Renewal App .pdf" at bounding box center [169, 530] width 128 height 14
